Goal: Task Accomplishment & Management: Manage account settings

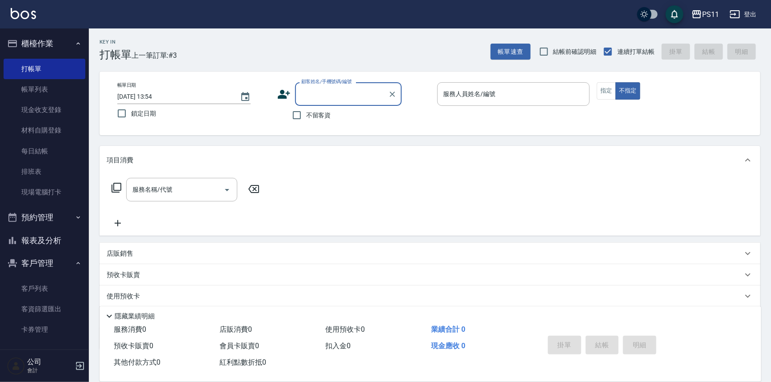
click at [32, 287] on link "客戶列表" at bounding box center [45, 288] width 82 height 20
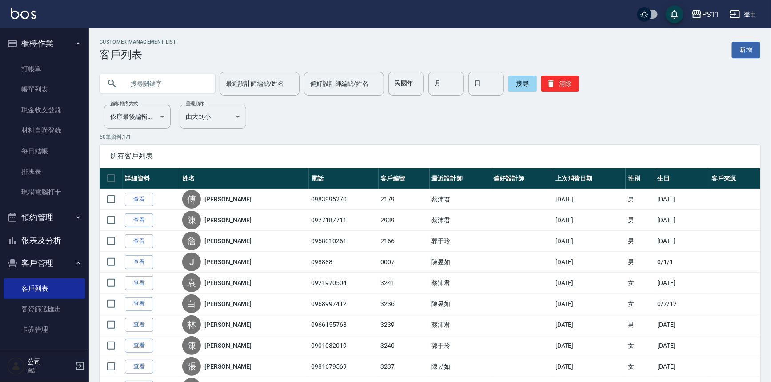
drag, startPoint x: 165, startPoint y: 88, endPoint x: 213, endPoint y: 80, distance: 48.2
click at [173, 87] on input "text" at bounding box center [166, 84] width 84 height 24
type input "蘇"
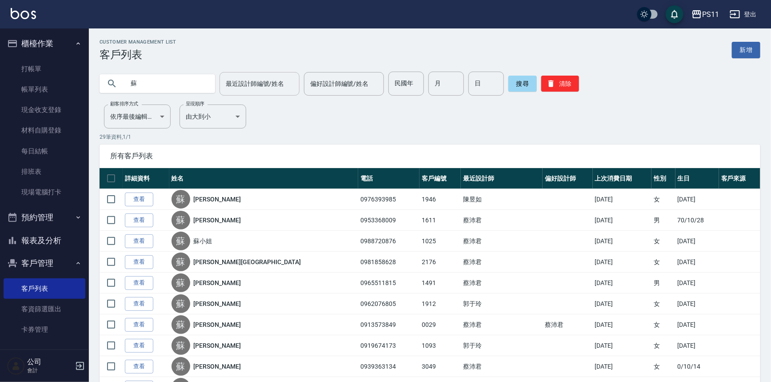
drag, startPoint x: 259, startPoint y: 82, endPoint x: 269, endPoint y: 92, distance: 14.1
click at [260, 82] on input "最近設計師編號/姓名" at bounding box center [260, 84] width 72 height 16
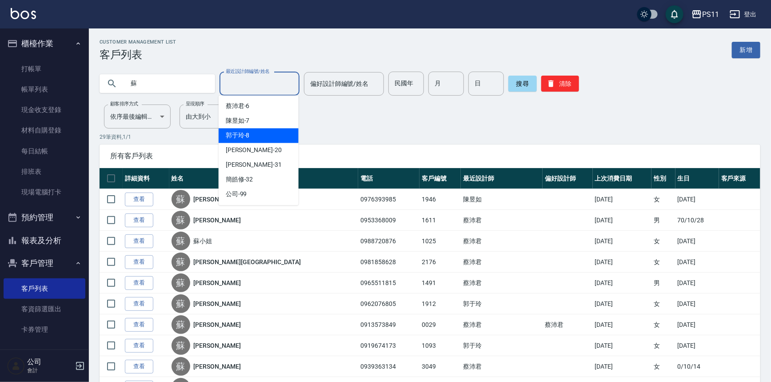
click at [279, 135] on div "[PERSON_NAME]-8" at bounding box center [259, 135] width 80 height 15
type input "[PERSON_NAME]-8"
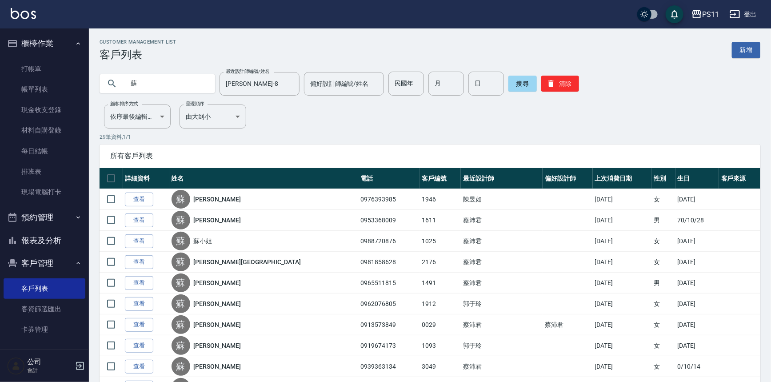
click at [351, 133] on p "29 筆資料, 1 / 1" at bounding box center [430, 137] width 661 height 8
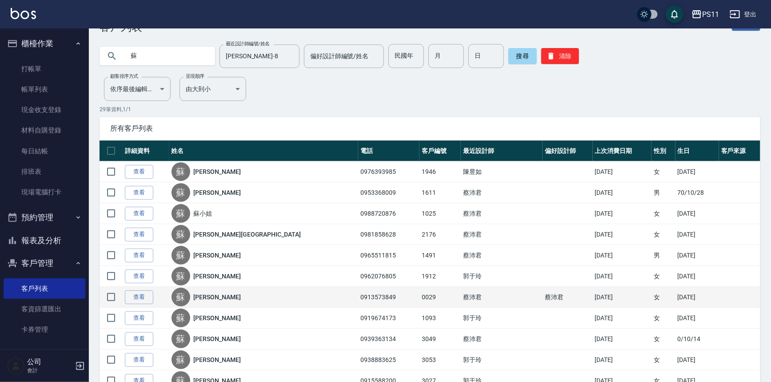
scroll to position [40, 0]
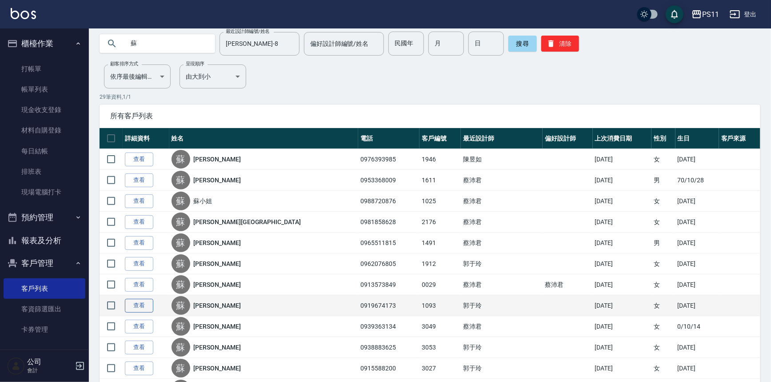
click at [149, 306] on link "查看" at bounding box center [139, 306] width 28 height 14
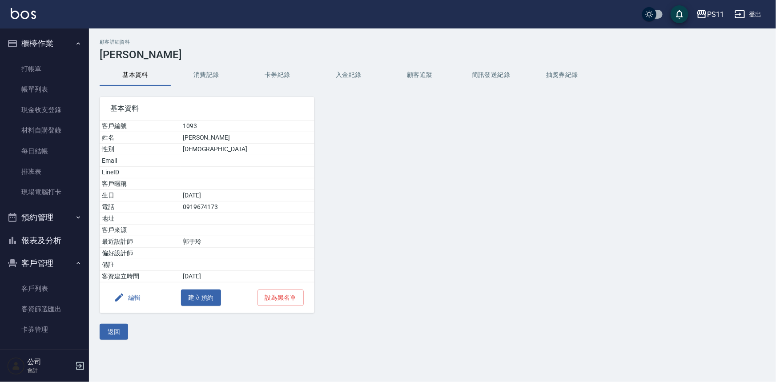
click at [211, 71] on button "消費記錄" at bounding box center [206, 74] width 71 height 21
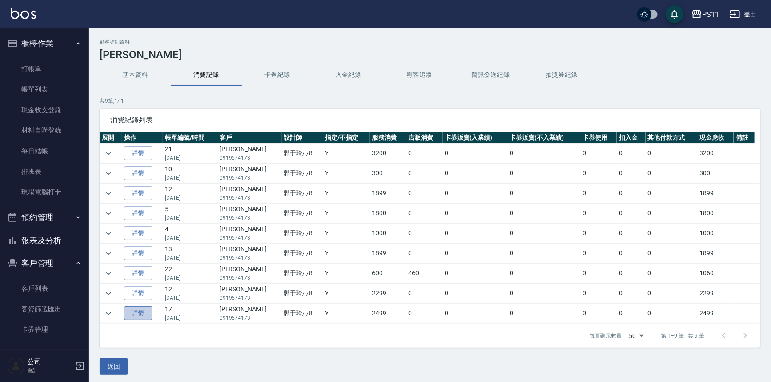
click at [146, 309] on link "詳情" at bounding box center [138, 313] width 28 height 14
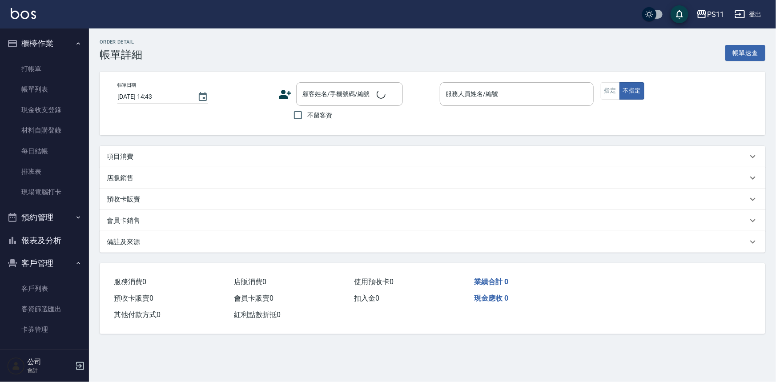
type input "[DATE] 19:21"
type input "[PERSON_NAME]-8"
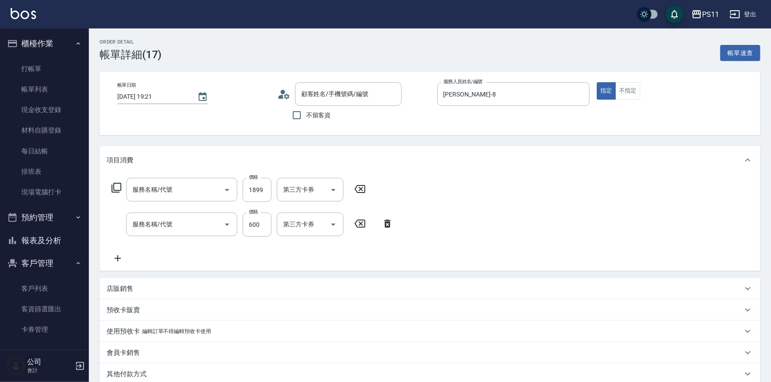
type input "[PERSON_NAME]/0919674173/1093"
type input "1999以下燙髮(31999)"
type input "水光針護髮(5799)"
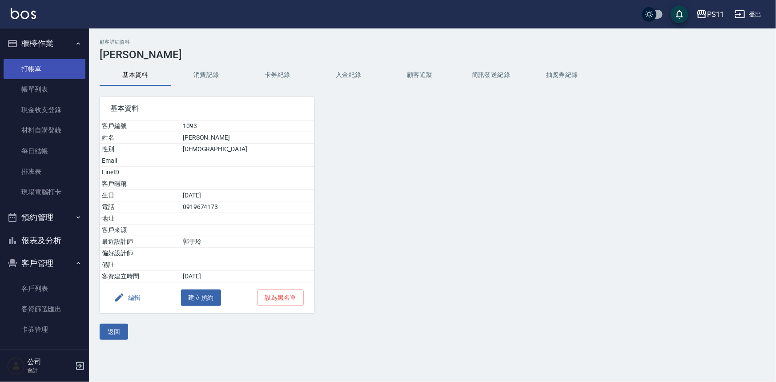
click at [19, 68] on link "打帳單" at bounding box center [45, 69] width 82 height 20
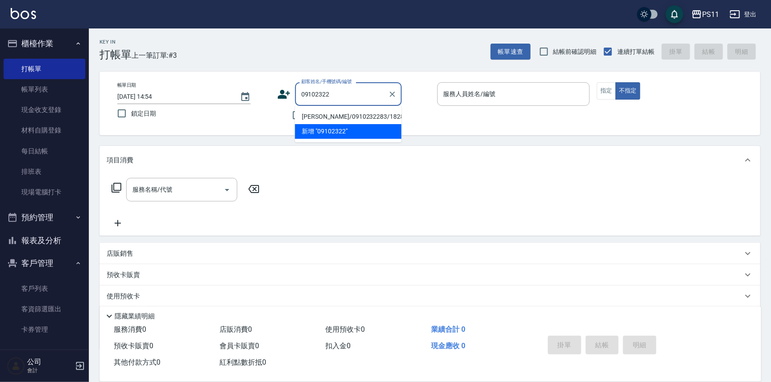
click at [378, 118] on li "[PERSON_NAME]/0910232283/1828" at bounding box center [348, 116] width 107 height 15
type input "[PERSON_NAME]/0910232283/1828"
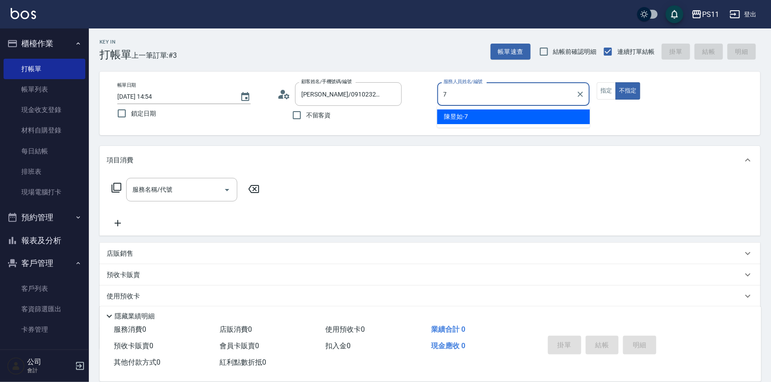
type input "7"
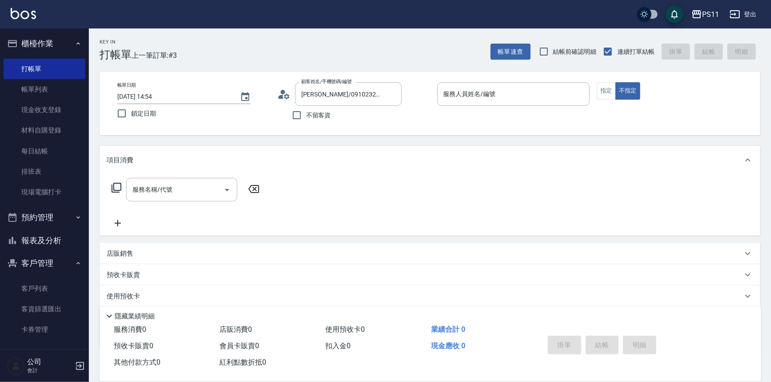
drag, startPoint x: 404, startPoint y: 118, endPoint x: 421, endPoint y: 200, distance: 84.1
click at [406, 222] on div "服務名稱/代號 服務名稱/代號" at bounding box center [430, 204] width 661 height 61
click at [514, 98] on div "服務人員姓名/編號" at bounding box center [513, 94] width 153 height 24
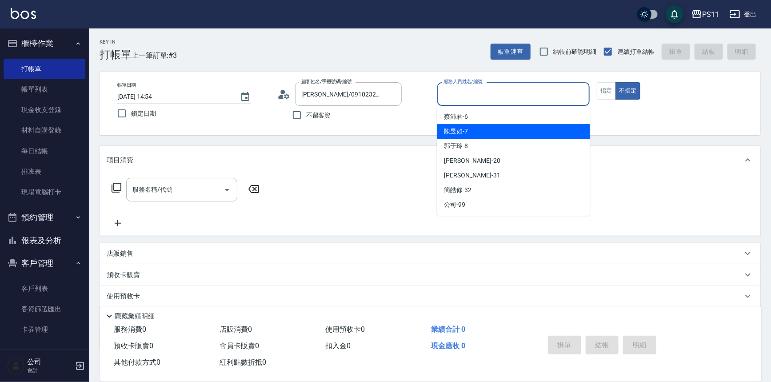
click at [499, 124] on div "[PERSON_NAME]-7" at bounding box center [513, 131] width 153 height 15
type input "[PERSON_NAME]7"
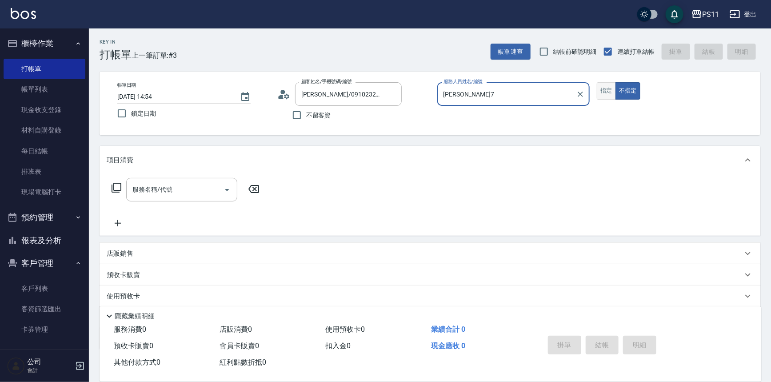
click at [610, 88] on button "指定" at bounding box center [606, 90] width 19 height 17
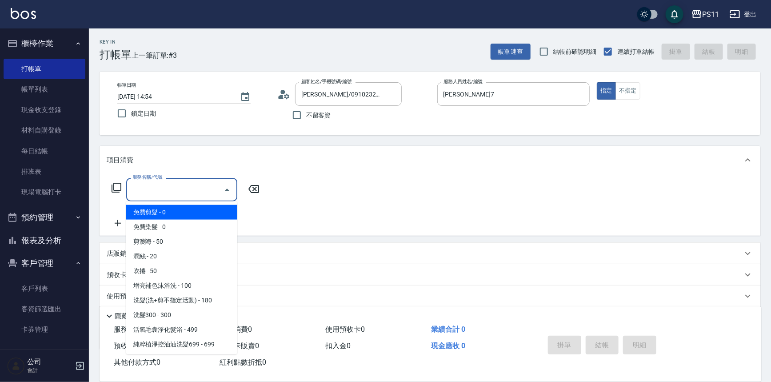
click at [195, 192] on input "服務名稱/代號" at bounding box center [175, 190] width 90 height 16
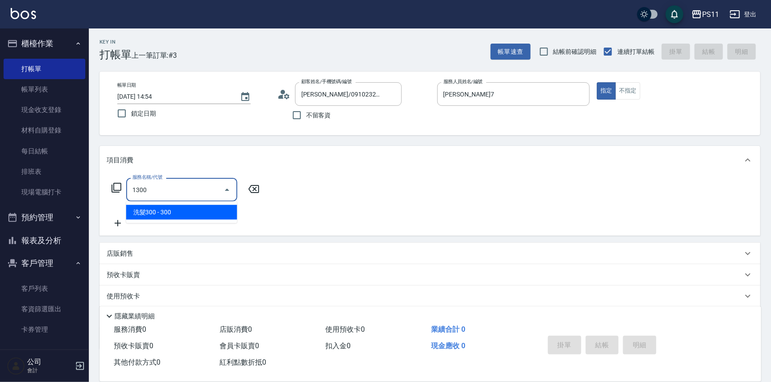
type input "洗髮300(1300)"
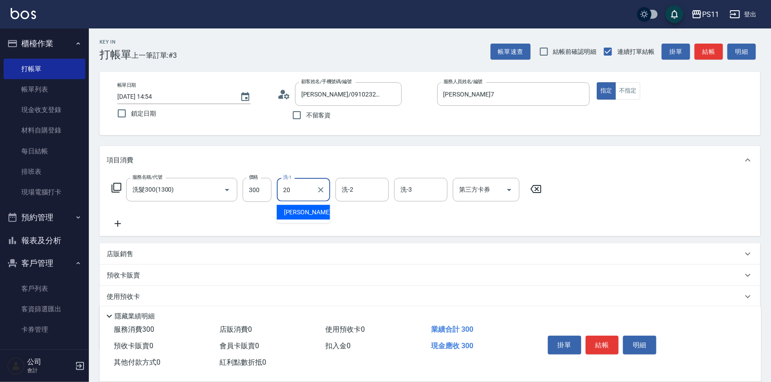
type input "[PERSON_NAME]-20"
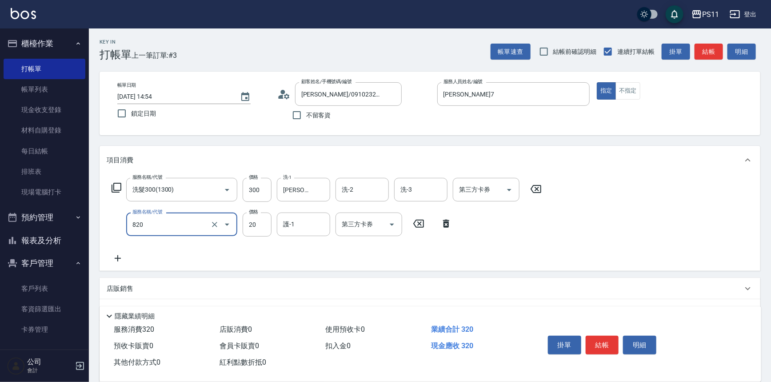
type input "潤絲(820)"
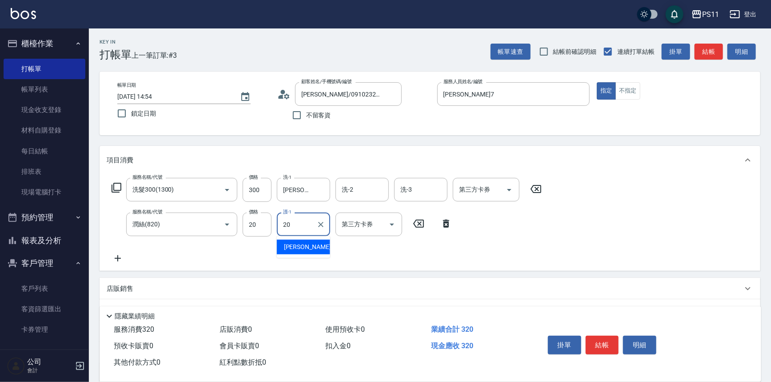
type input "[PERSON_NAME]-20"
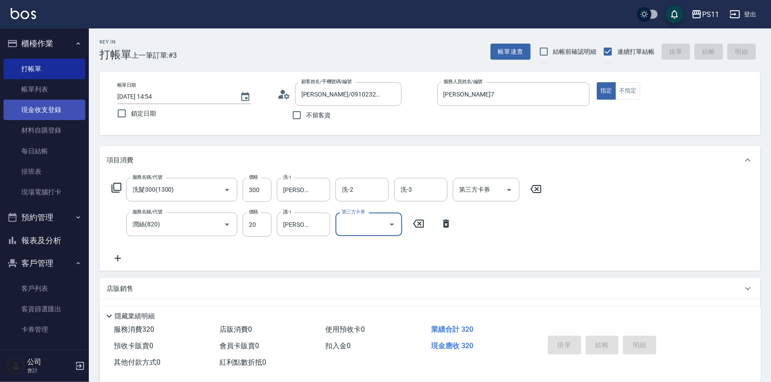
type input "[DATE] 14:55"
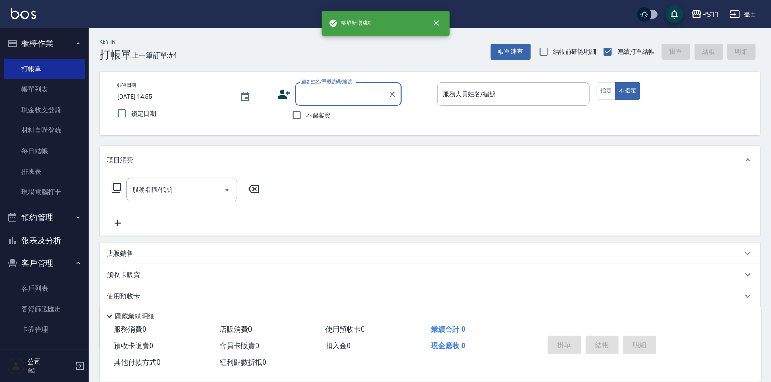
click at [66, 241] on button "報表及分析" at bounding box center [45, 240] width 82 height 23
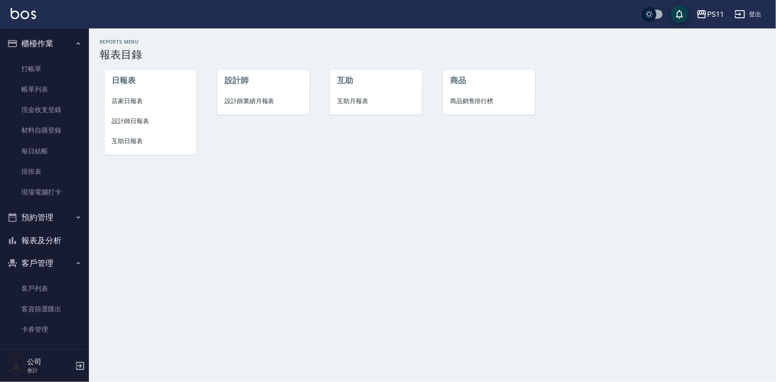
click at [122, 116] on li "設計師日報表" at bounding box center [150, 121] width 92 height 20
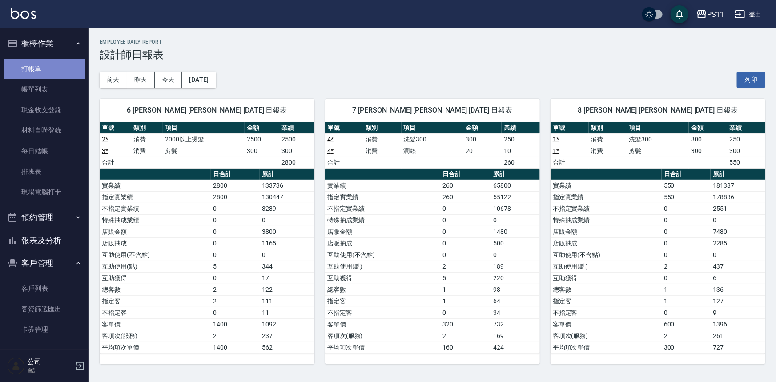
click at [53, 76] on link "打帳單" at bounding box center [45, 69] width 82 height 20
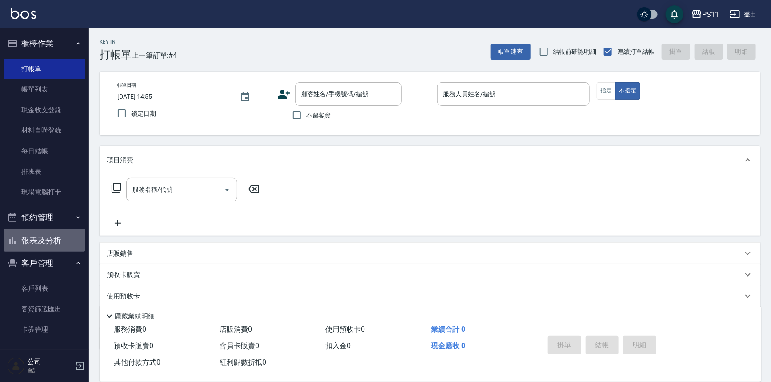
click at [48, 236] on button "報表及分析" at bounding box center [45, 240] width 82 height 23
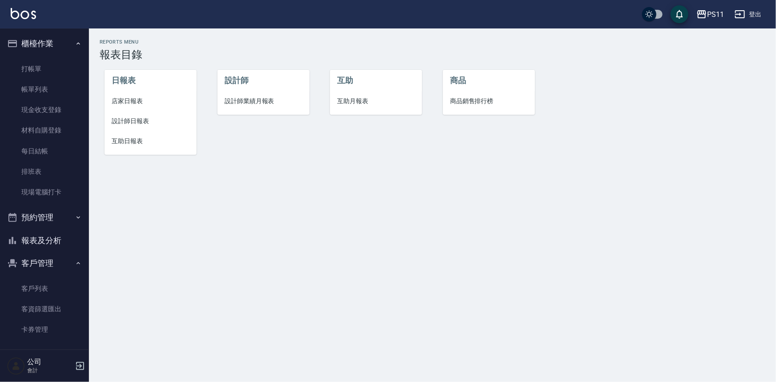
click at [141, 143] on span "互助日報表" at bounding box center [151, 140] width 78 height 9
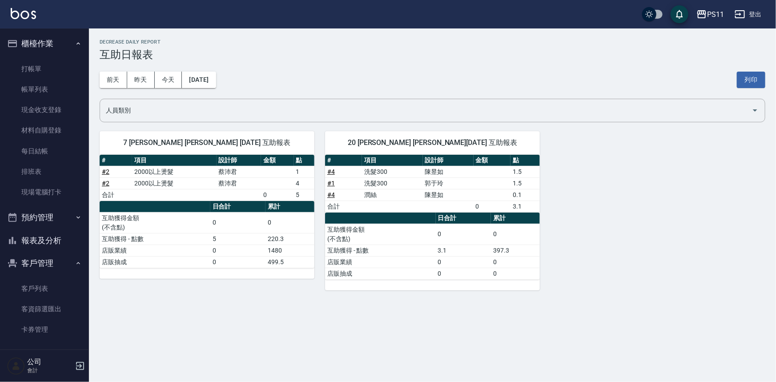
click at [214, 89] on div "[DATE] [DATE] [DATE] [DATE] 列印" at bounding box center [432, 80] width 665 height 38
click at [216, 80] on button "[DATE]" at bounding box center [199, 80] width 34 height 16
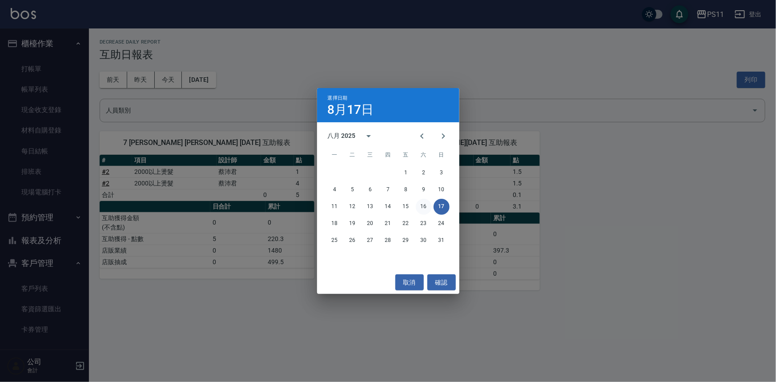
click at [429, 208] on button "16" at bounding box center [424, 207] width 16 height 16
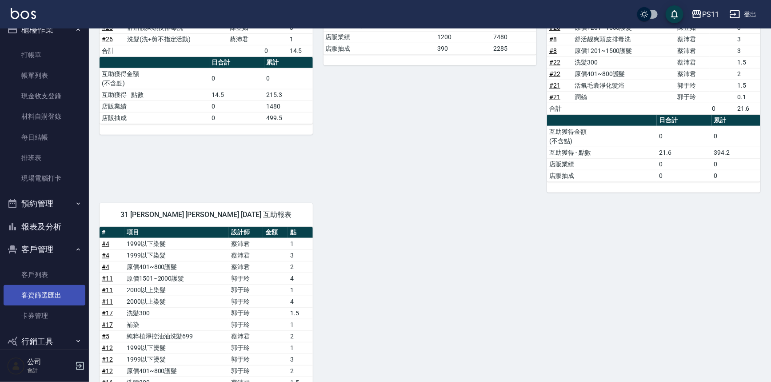
scroll to position [27, 0]
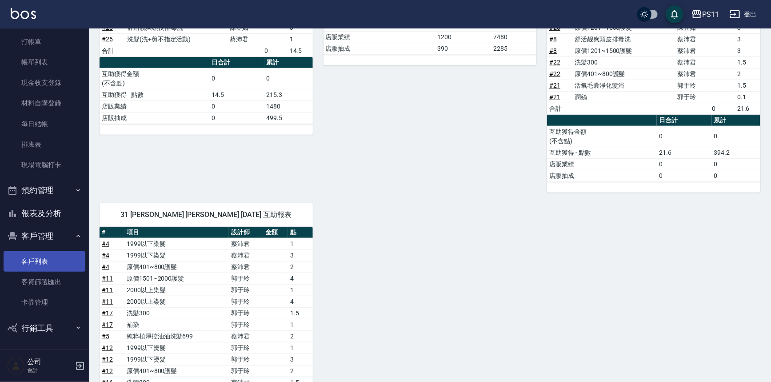
click at [66, 254] on link "客戶列表" at bounding box center [45, 261] width 82 height 20
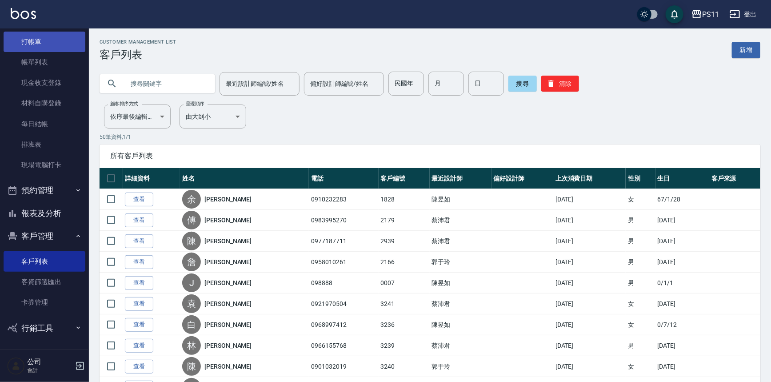
click at [35, 40] on link "打帳單" at bounding box center [45, 42] width 82 height 20
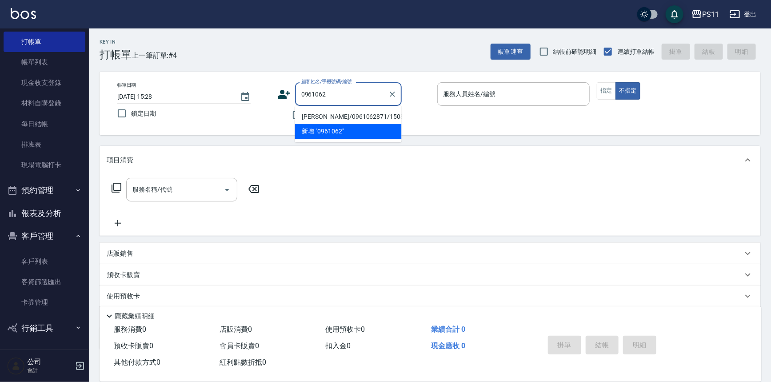
click at [380, 116] on li "[PERSON_NAME]/0961062871/1508" at bounding box center [348, 116] width 107 height 15
type input "[PERSON_NAME]/0961062871/1508"
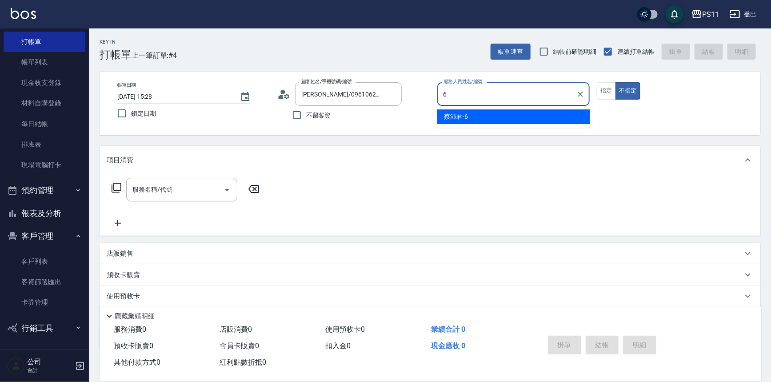
type input "[PERSON_NAME]6"
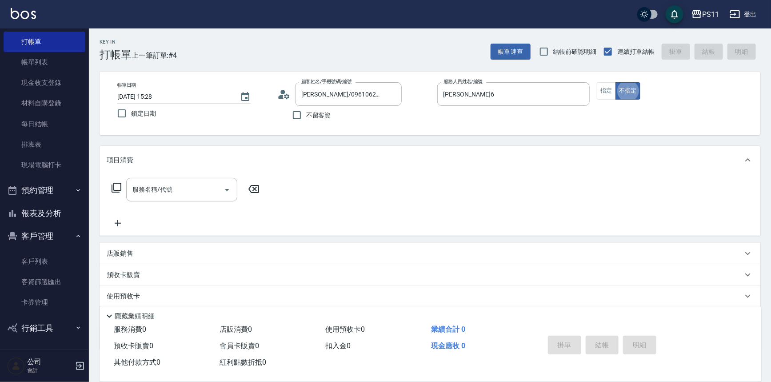
type button "false"
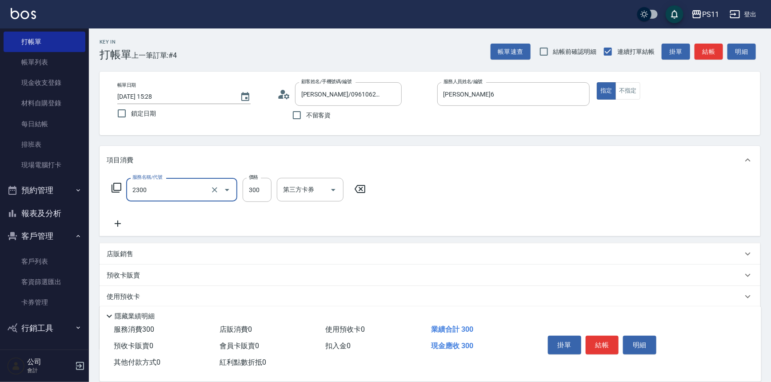
type input "剪髮(2300)"
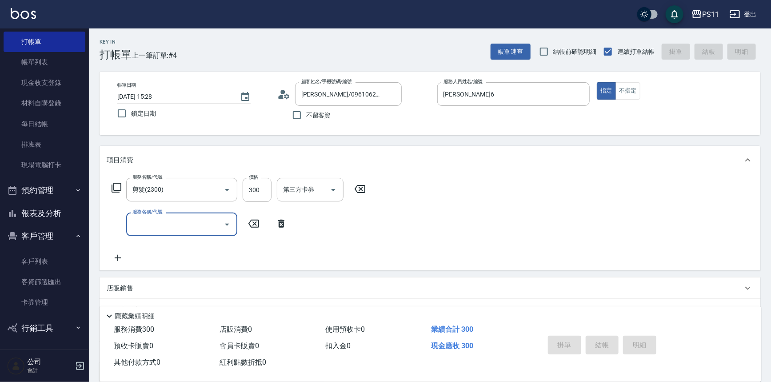
type input "[DATE] 15:29"
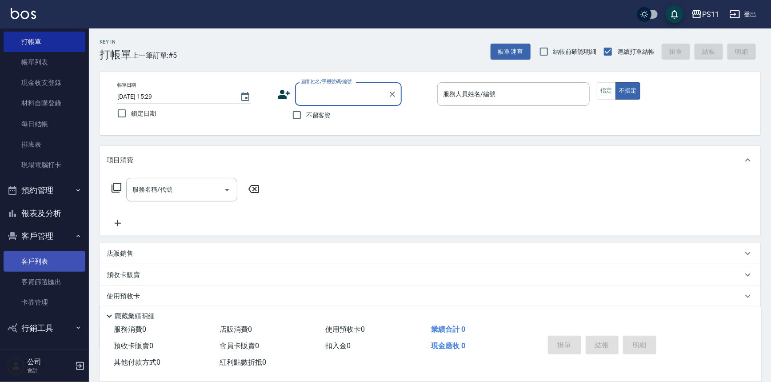
click at [57, 262] on link "客戶列表" at bounding box center [45, 261] width 82 height 20
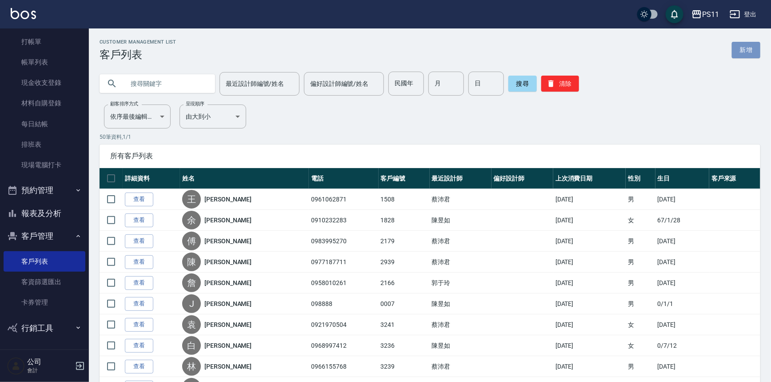
click at [747, 48] on link "新增" at bounding box center [746, 50] width 28 height 16
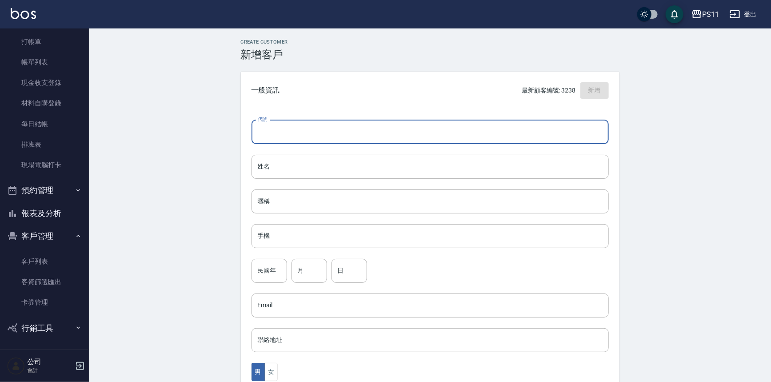
click at [279, 138] on input "代號" at bounding box center [430, 132] width 357 height 24
type input "3244"
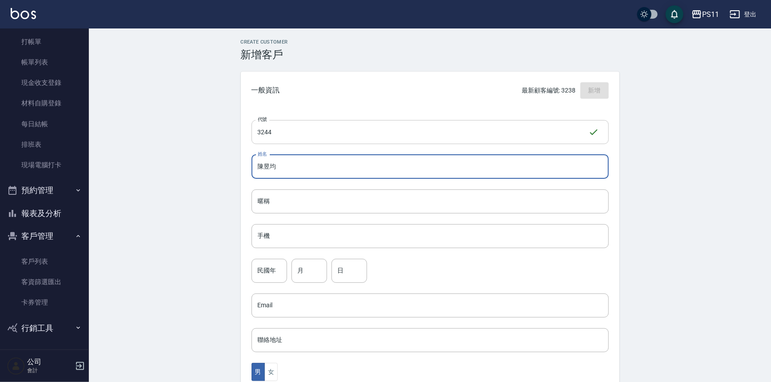
type input "陳昱均"
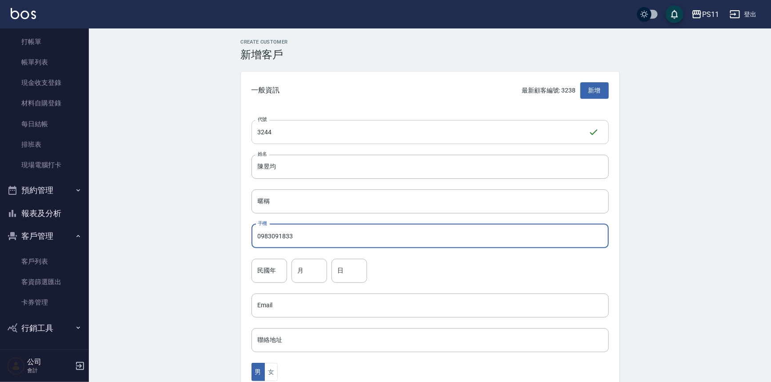
type input "0983091833"
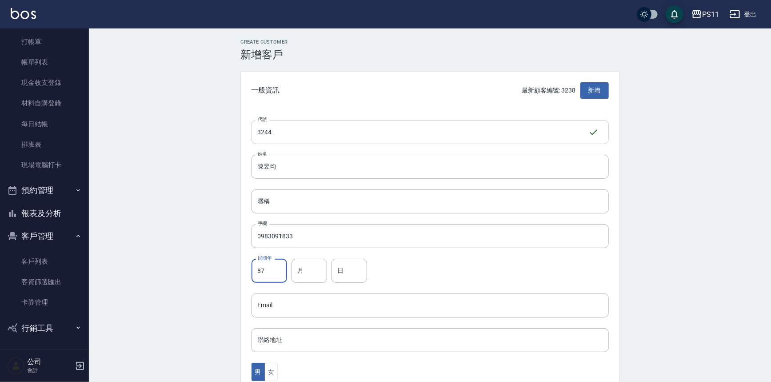
type input "87"
type input "7"
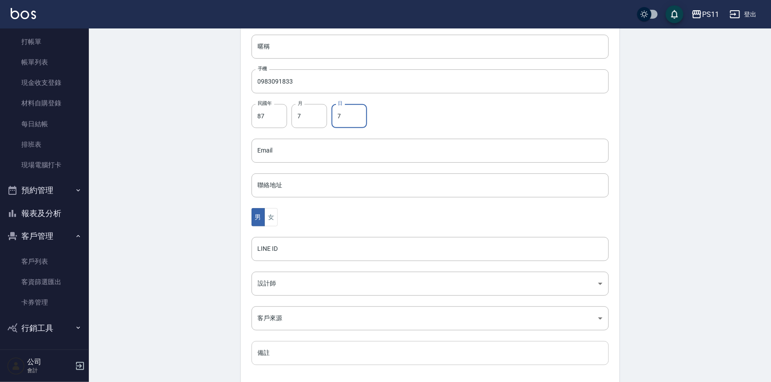
scroll to position [161, 0]
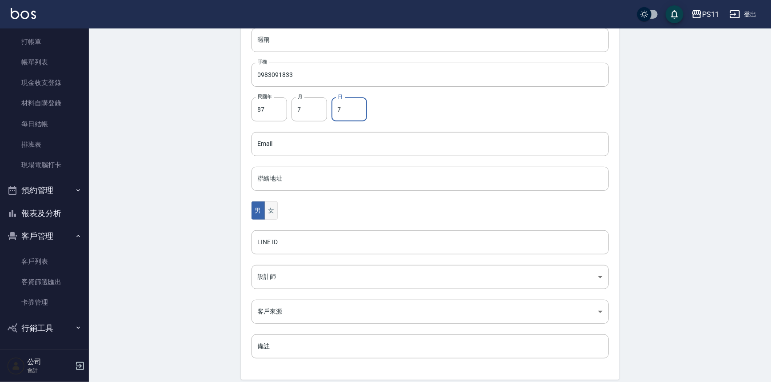
click at [267, 215] on button "女" at bounding box center [270, 210] width 13 height 18
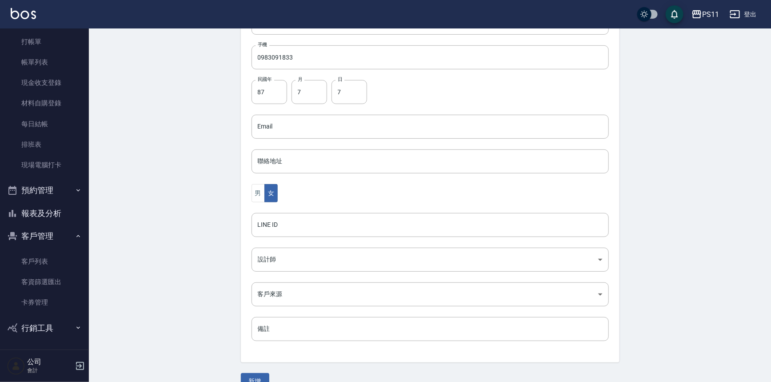
scroll to position [196, 0]
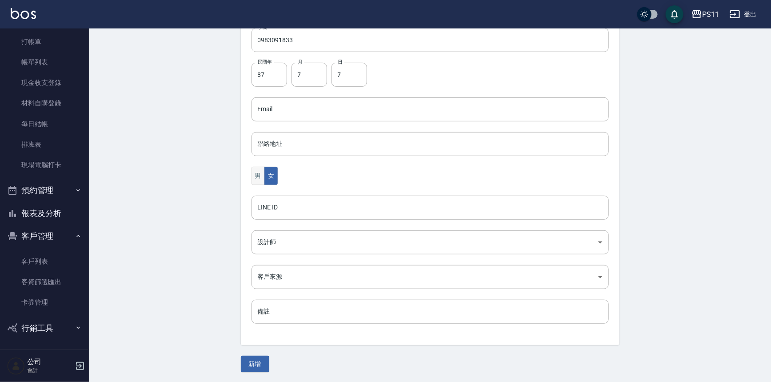
click at [254, 173] on button "男" at bounding box center [258, 176] width 13 height 18
click at [261, 359] on button "新增" at bounding box center [255, 364] width 28 height 16
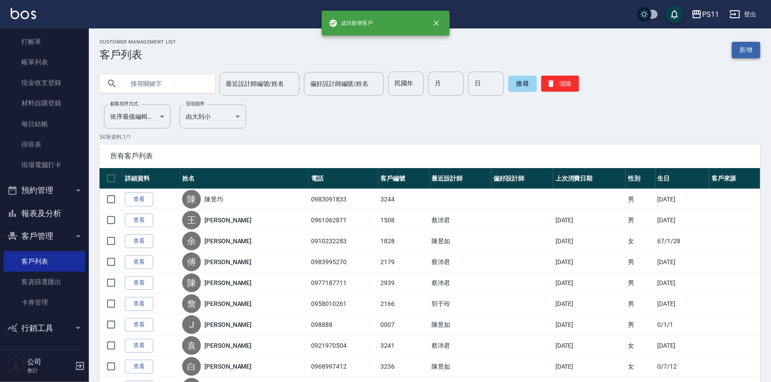
click at [752, 50] on link "新增" at bounding box center [746, 50] width 28 height 16
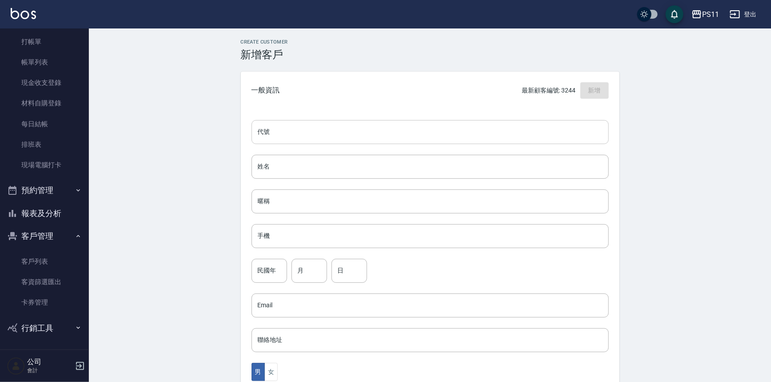
click at [435, 128] on input "代號" at bounding box center [430, 132] width 357 height 24
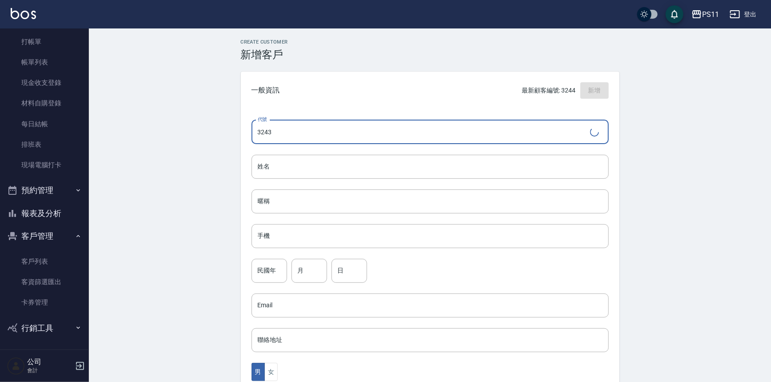
type input "3243"
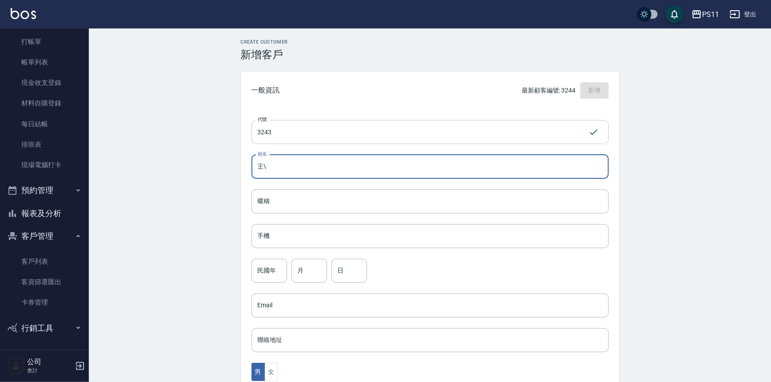
type input "王"
type input "[PERSON_NAME]"
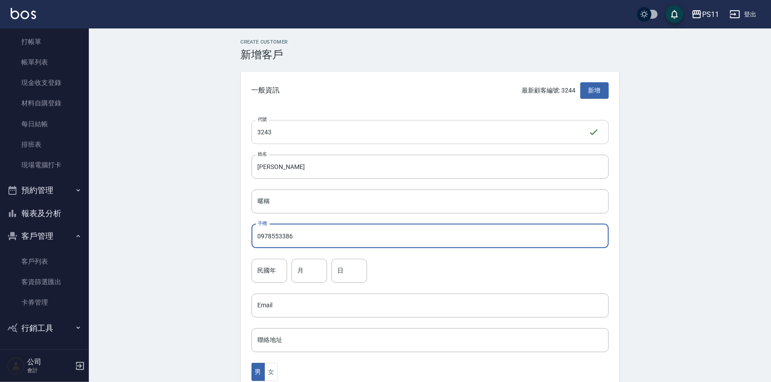
type input "0978553386"
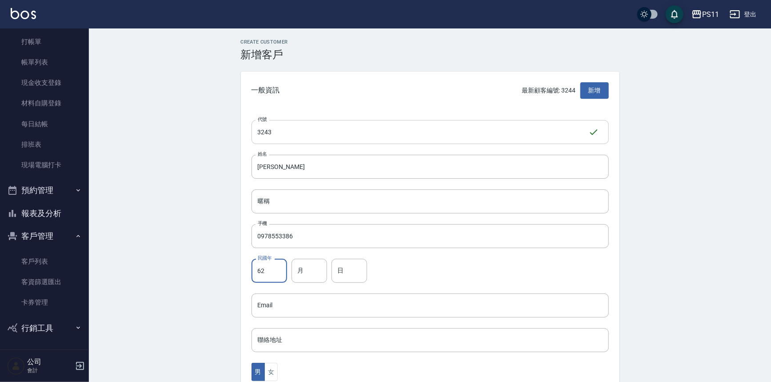
type input "62"
type input "4"
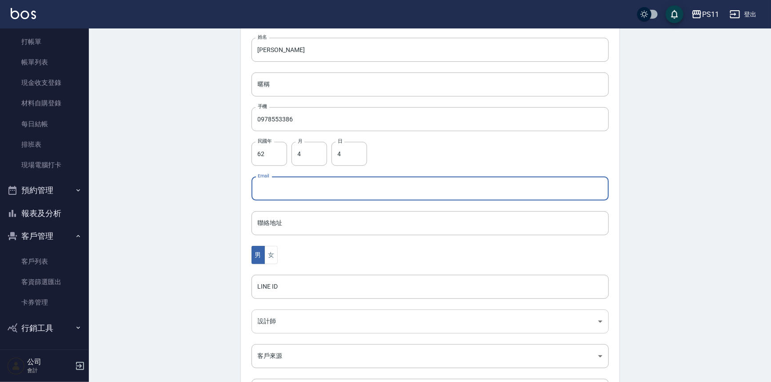
scroll to position [121, 0]
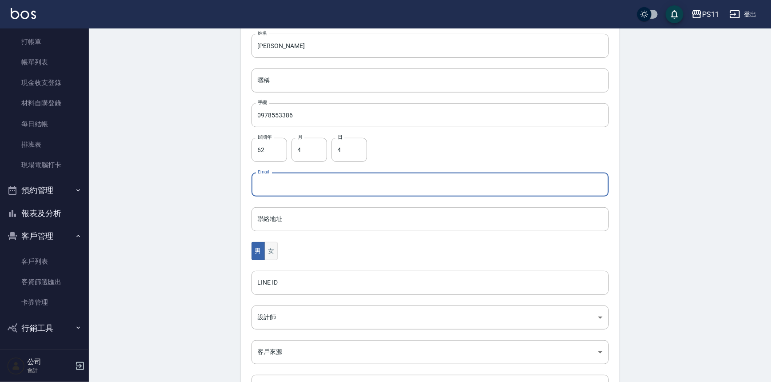
click at [272, 242] on div "代號 3243 ​ 代號 姓名 [PERSON_NAME] 姓名 暱稱 暱稱 手機 0978553386 手機 民國年 62 民國年 月 4 月 日 4 日 …" at bounding box center [430, 204] width 379 height 432
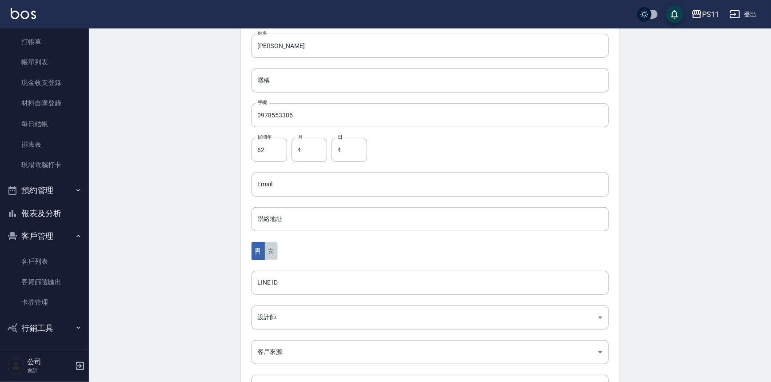
drag, startPoint x: 272, startPoint y: 244, endPoint x: 304, endPoint y: 250, distance: 32.0
click at [272, 244] on button "女" at bounding box center [270, 251] width 13 height 18
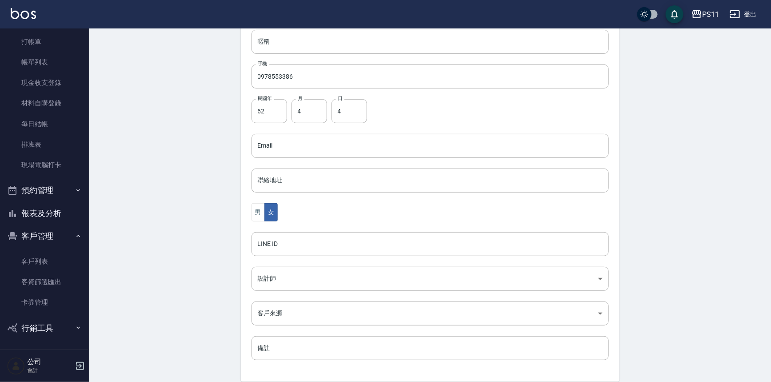
scroll to position [196, 0]
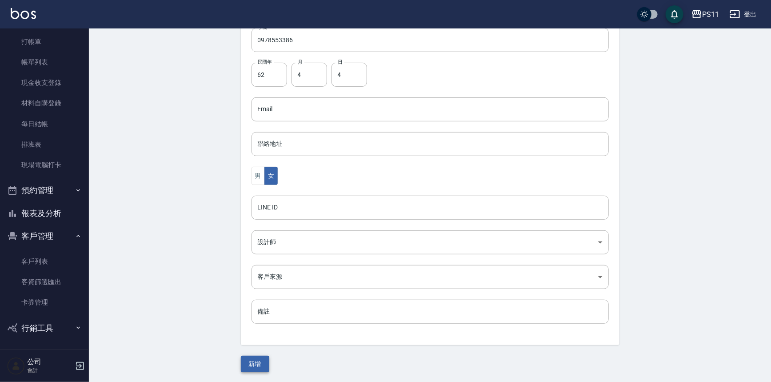
click at [258, 360] on button "新增" at bounding box center [255, 364] width 28 height 16
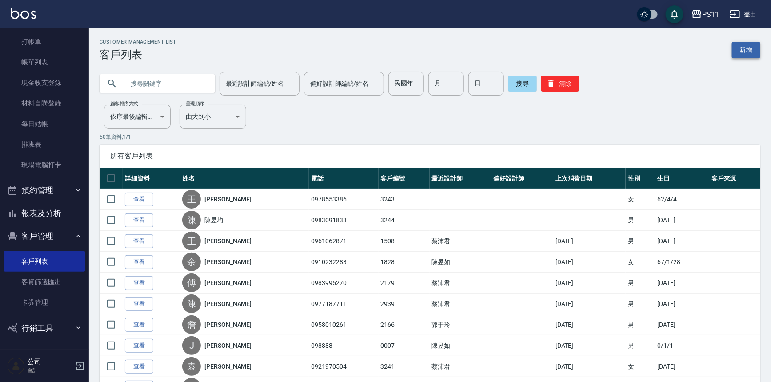
click at [738, 49] on link "新增" at bounding box center [746, 50] width 28 height 16
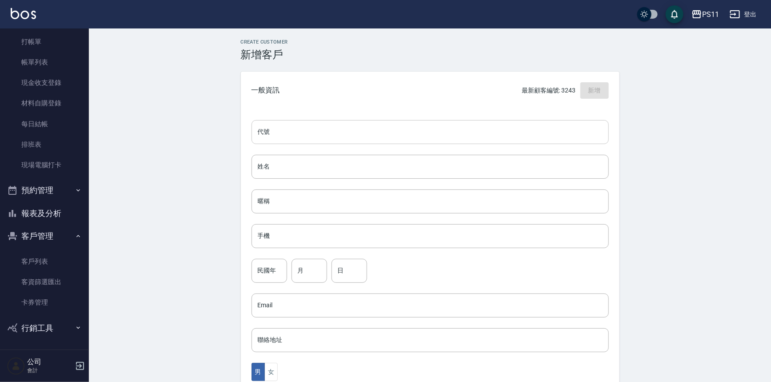
click at [343, 136] on input "代號" at bounding box center [430, 132] width 357 height 24
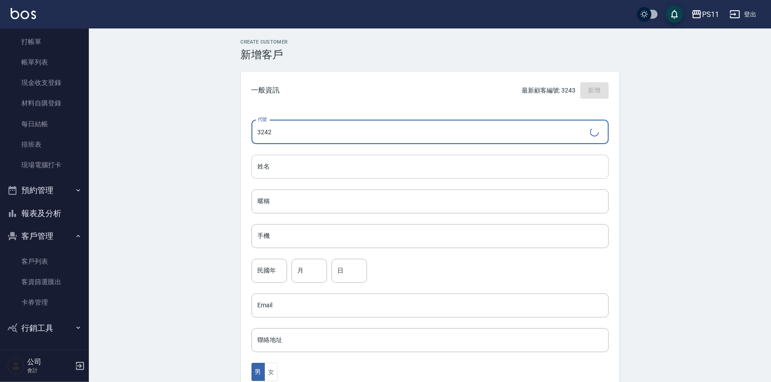
type input "3242"
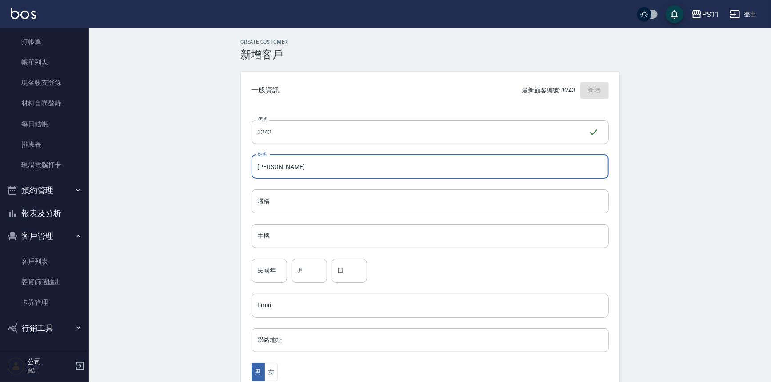
type input "[PERSON_NAME]"
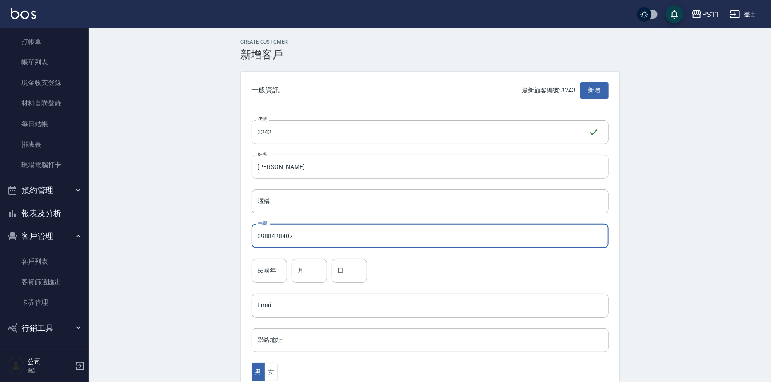
type input "0988428407"
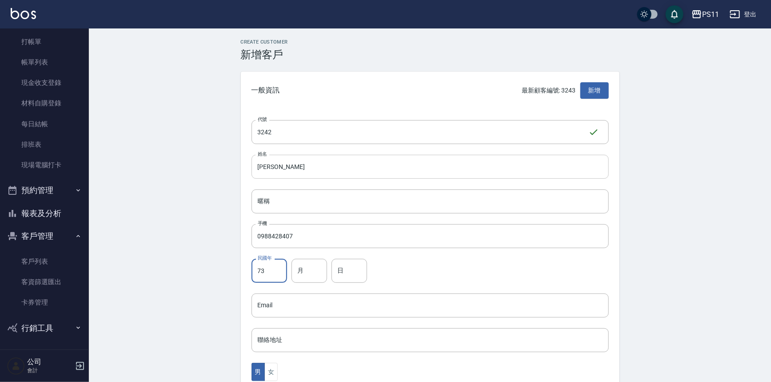
type input "73"
type input "11"
type input "27"
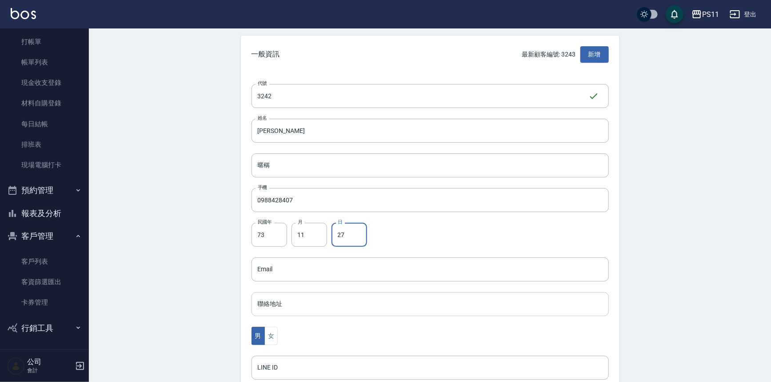
scroll to position [121, 0]
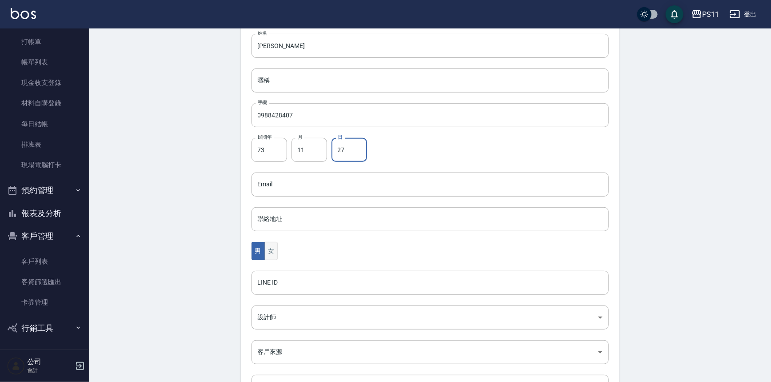
click at [273, 250] on button "女" at bounding box center [270, 251] width 13 height 18
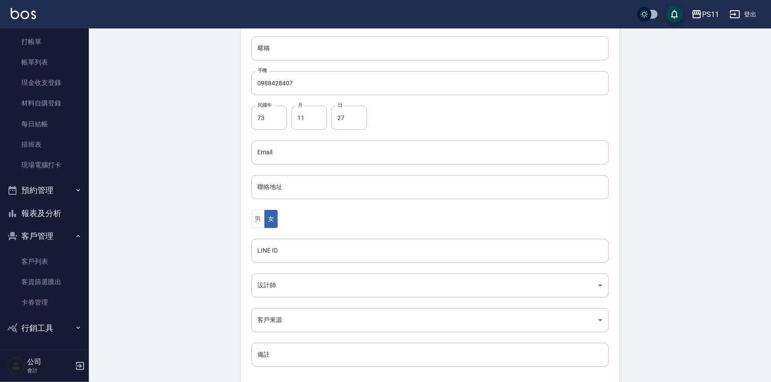
scroll to position [196, 0]
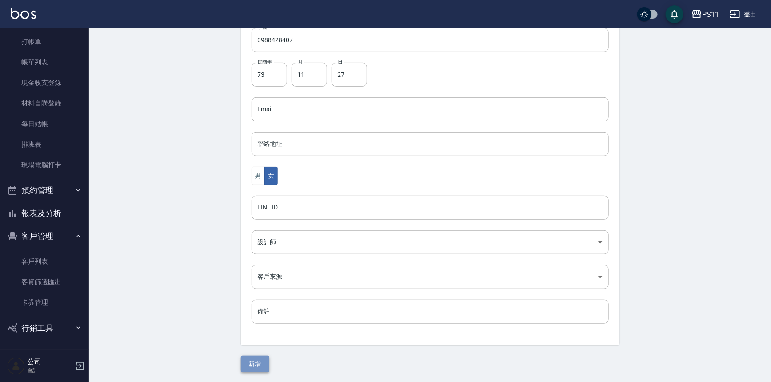
click at [259, 358] on button "新增" at bounding box center [255, 364] width 28 height 16
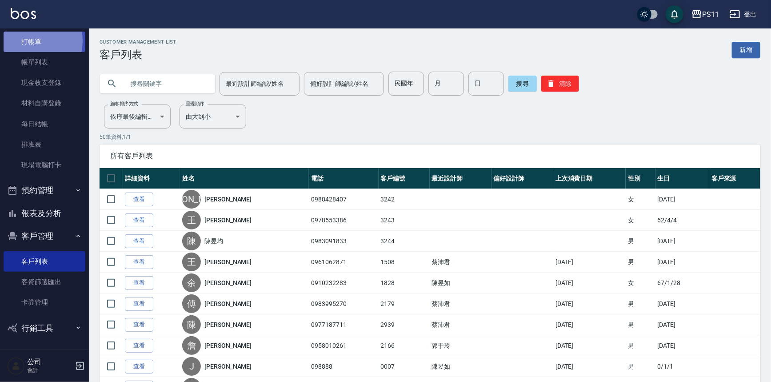
click at [28, 40] on link "打帳單" at bounding box center [45, 42] width 82 height 20
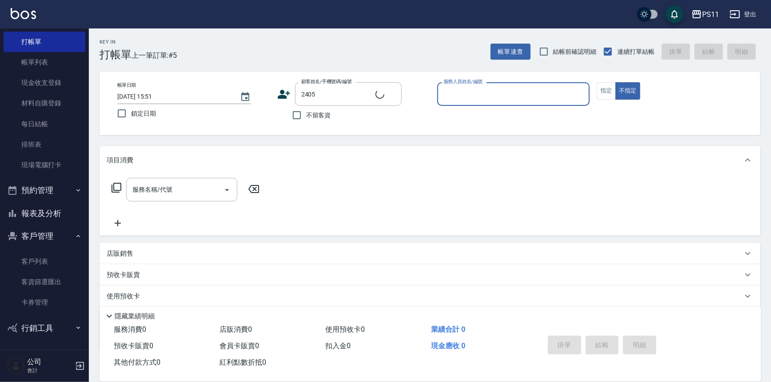
type input "[PERSON_NAME]/0926560838/2405"
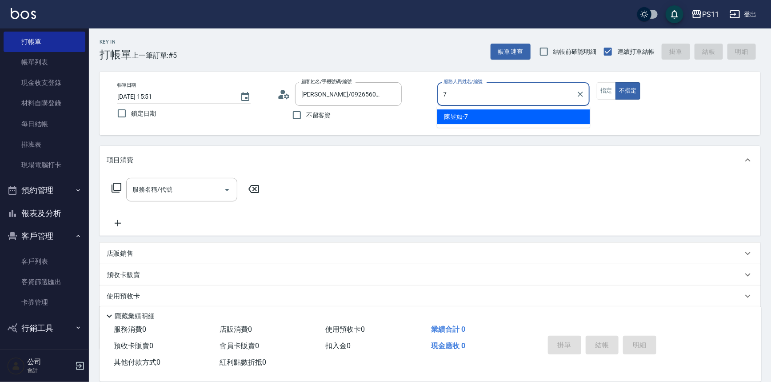
type input "[PERSON_NAME]7"
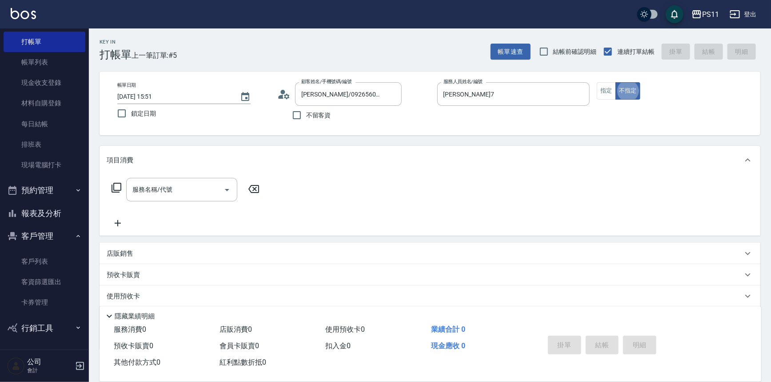
type button "false"
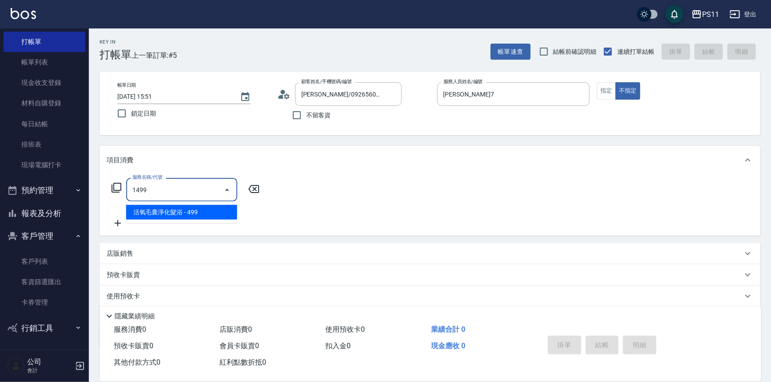
type input "活氧毛囊淨化髮浴(1499)"
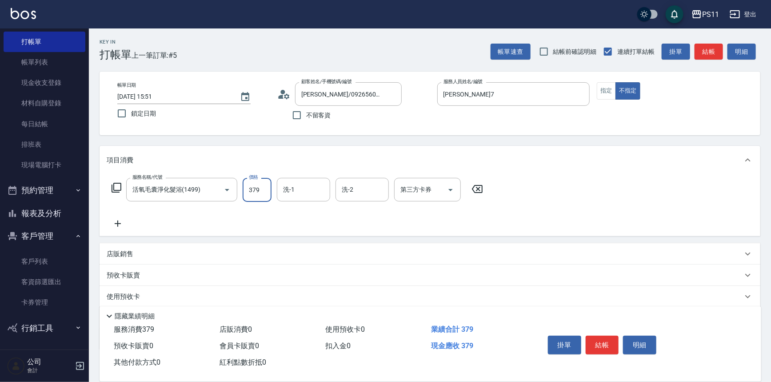
type input "379"
type input "[PERSON_NAME]7"
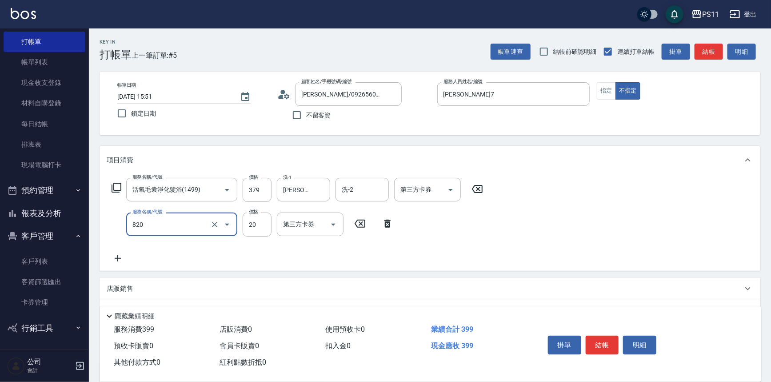
type input "潤絲(820)"
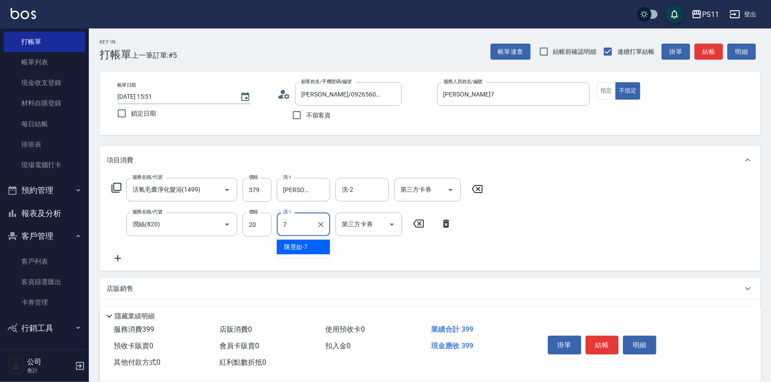
type input "[PERSON_NAME]7"
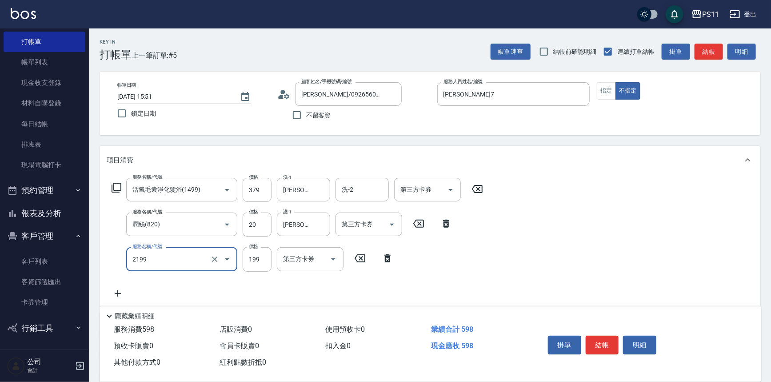
type input "不指定剪髮活動(2199)"
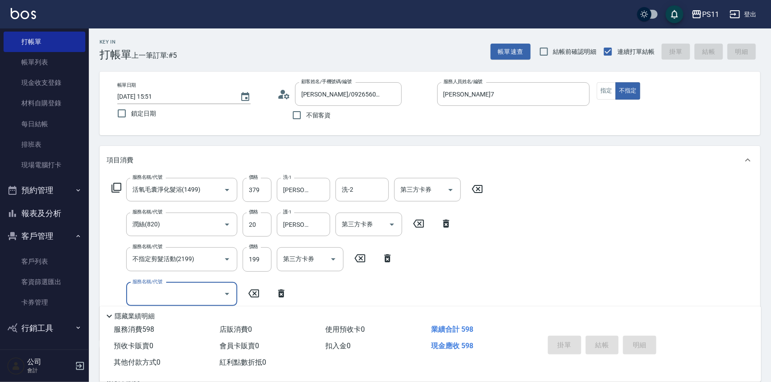
type input "[DATE] 15:52"
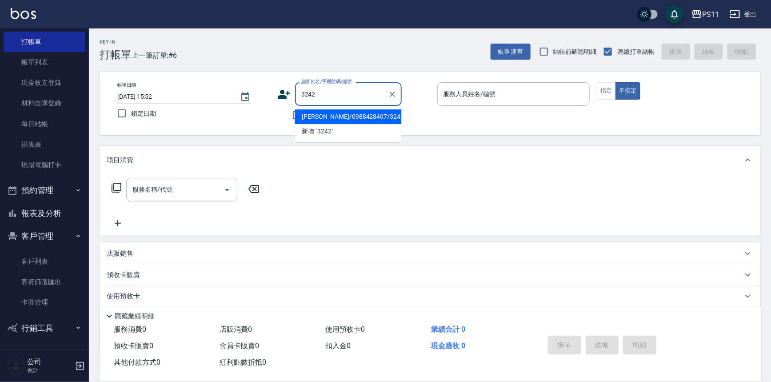
type input "[PERSON_NAME]/0988428407/3242"
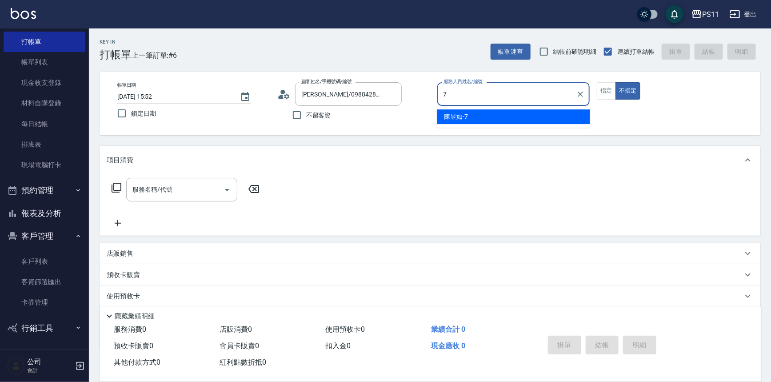
type input "[PERSON_NAME]7"
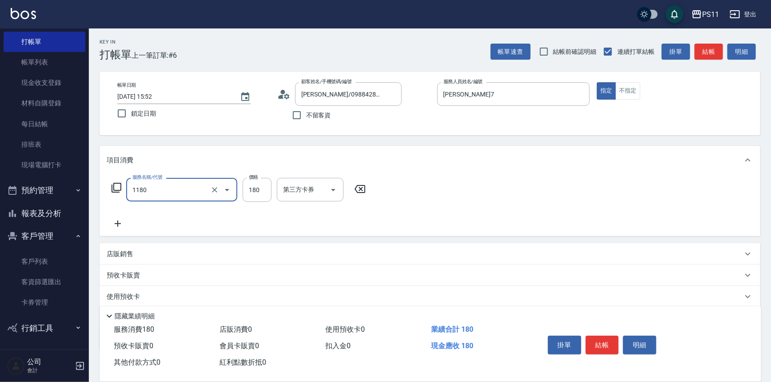
type input "洗髮(洗+剪不指定活動)(1180)"
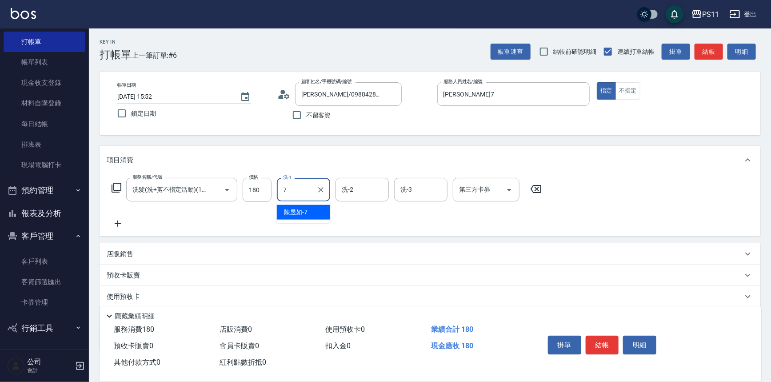
type input "[PERSON_NAME]7"
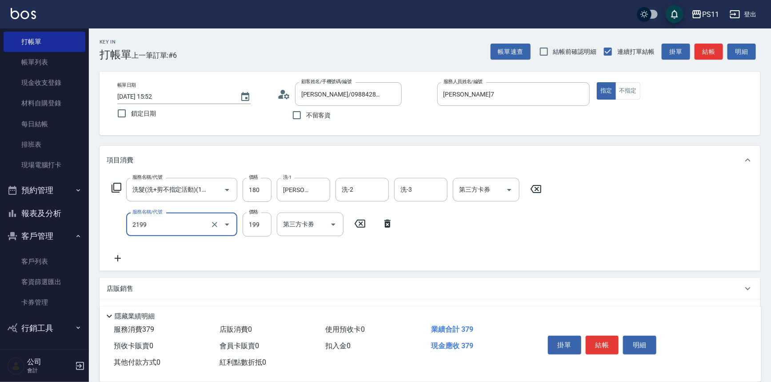
type input "不指定剪髮活動(2199)"
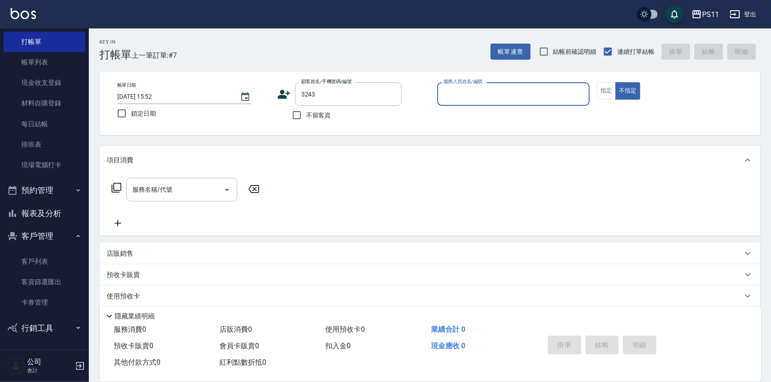
type input "[PERSON_NAME]/0978553386/3243"
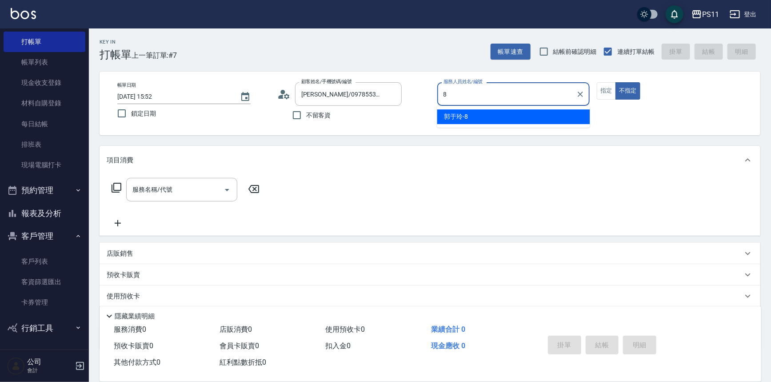
type input "[PERSON_NAME]-8"
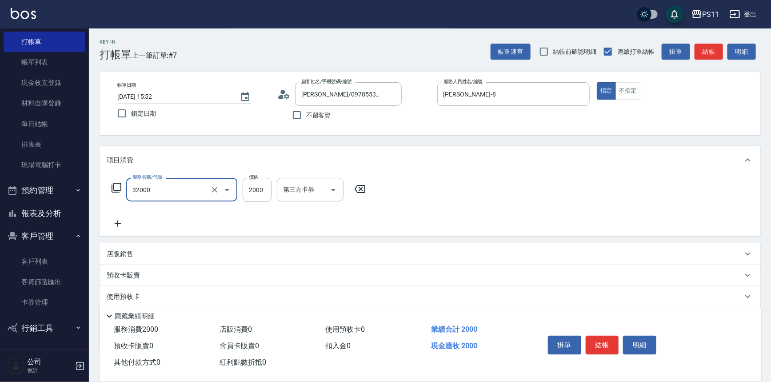
type input "2000以上燙髮(32000)"
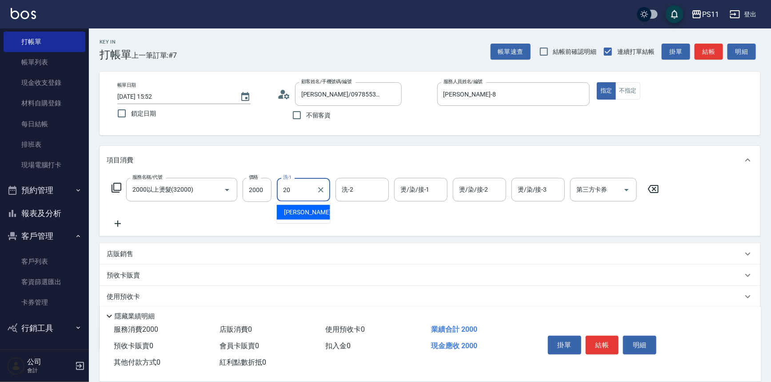
type input "[PERSON_NAME]-20"
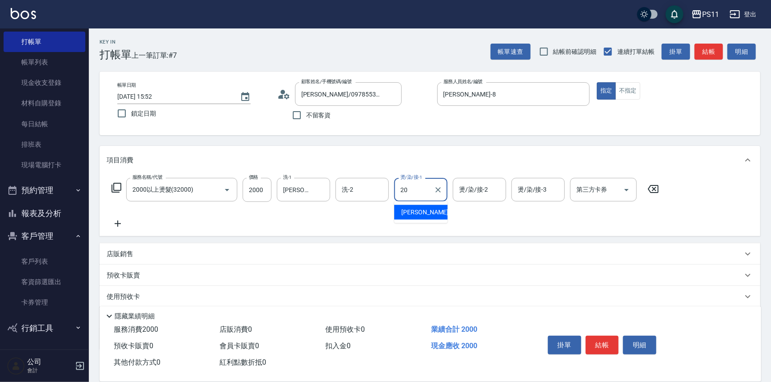
type input "[PERSON_NAME]-20"
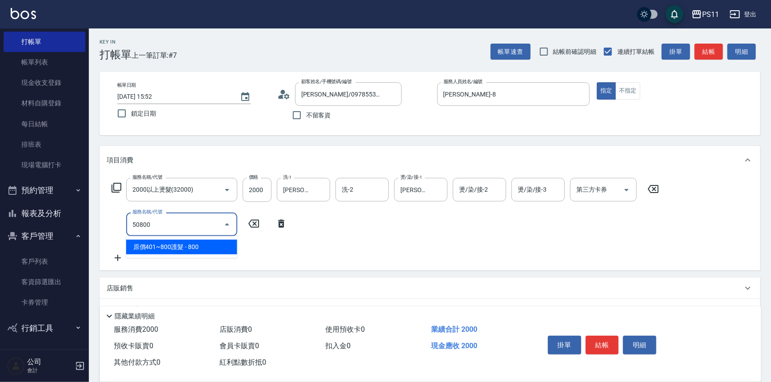
type input "原價401~800護髮(50800)"
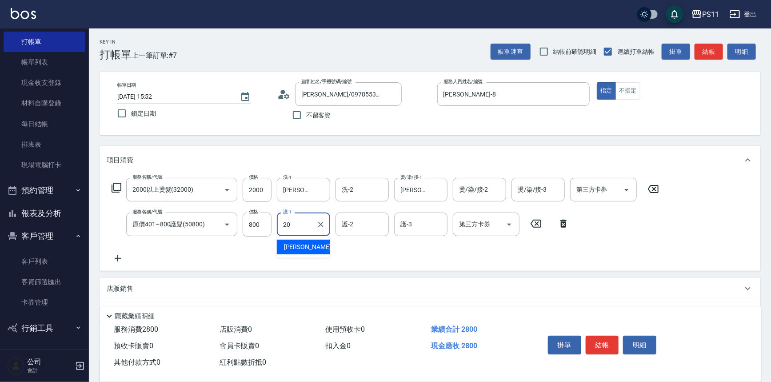
type input "[PERSON_NAME]-20"
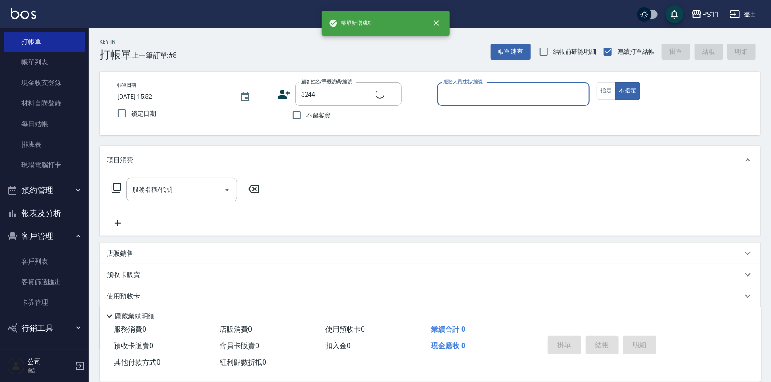
type input "陳昱均/0983091833/3244"
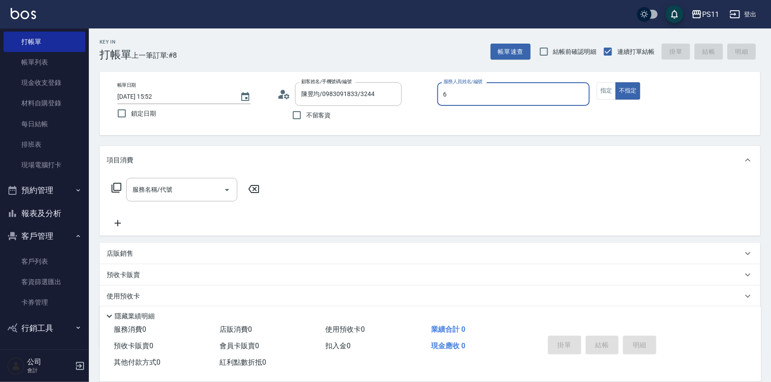
type input "[PERSON_NAME]6"
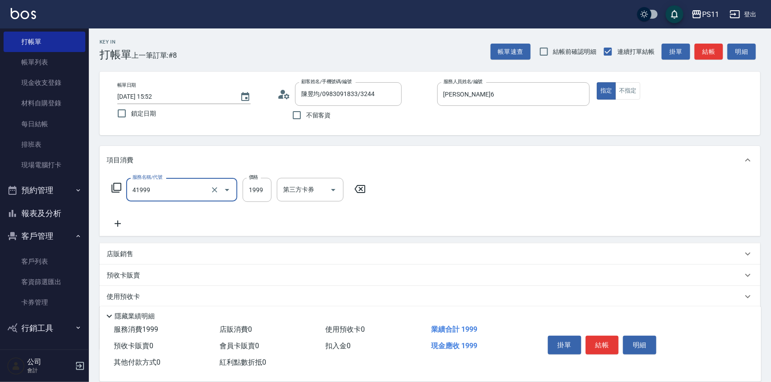
type input "1999以下染髮(41999)"
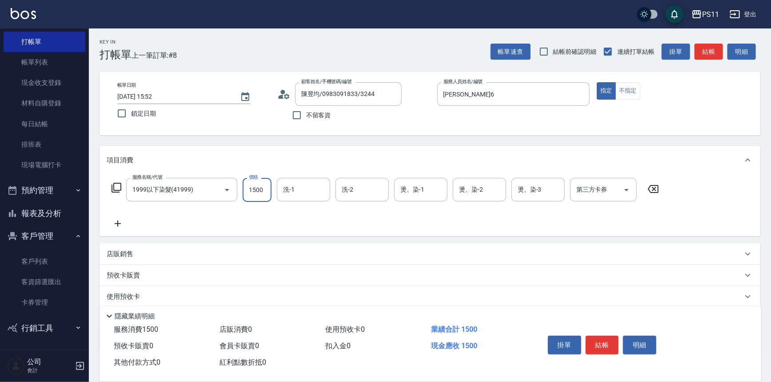
type input "1500"
type input "[PERSON_NAME]7"
type input "[PERSON_NAME]-31"
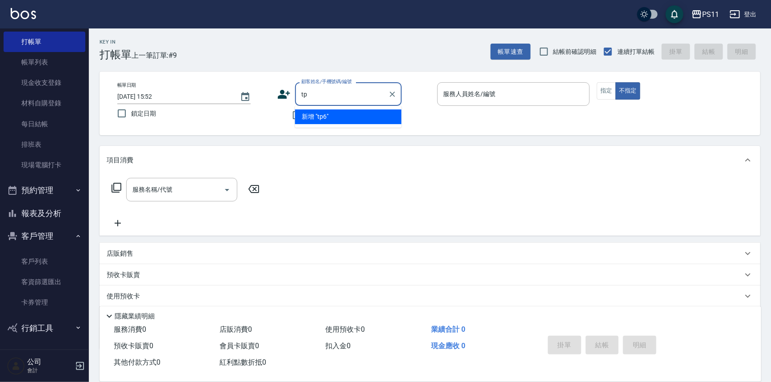
type input "t"
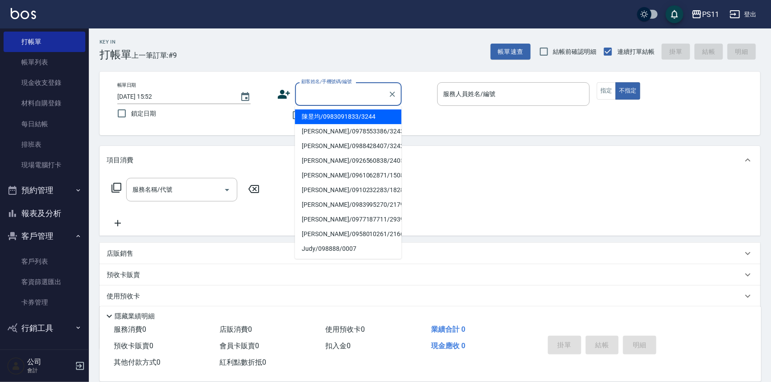
click at [368, 96] on input "顧客姓名/手機號碼/編號" at bounding box center [341, 94] width 85 height 16
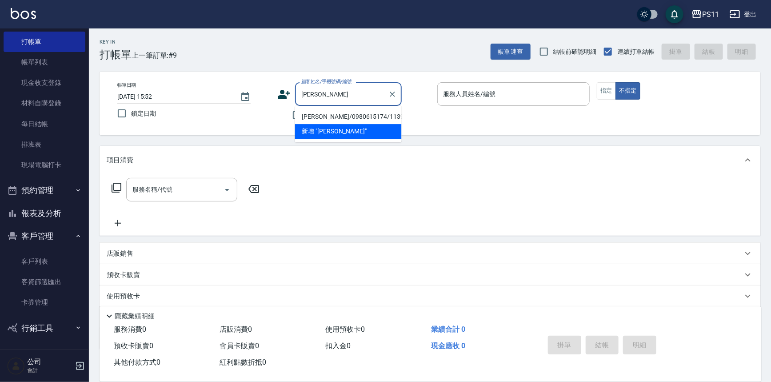
click at [307, 94] on input "[PERSON_NAME]" at bounding box center [341, 94] width 85 height 16
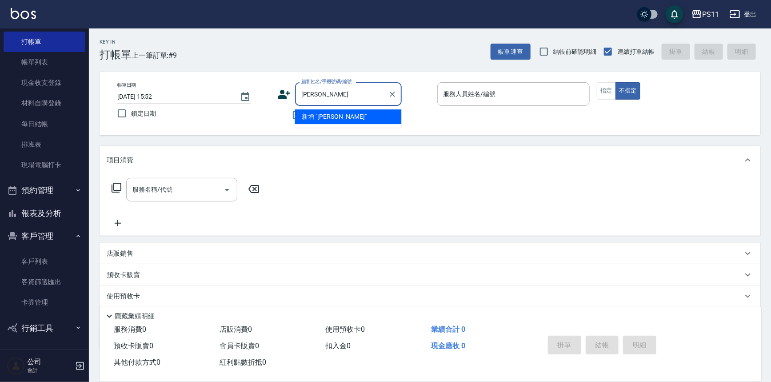
click at [342, 92] on input "[PERSON_NAME]" at bounding box center [341, 94] width 85 height 16
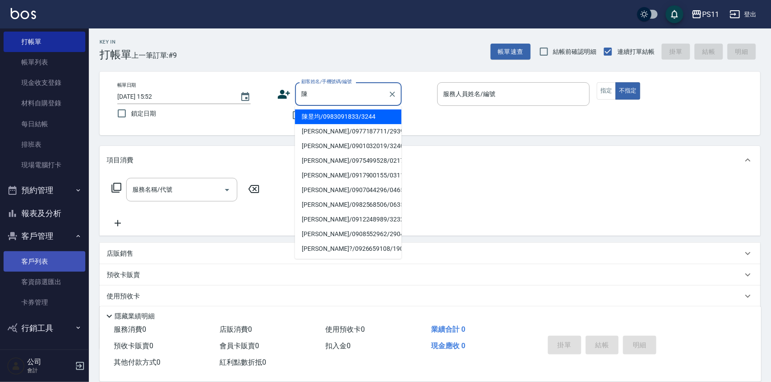
type input "陳"
click at [67, 262] on link "客戶列表" at bounding box center [45, 261] width 82 height 20
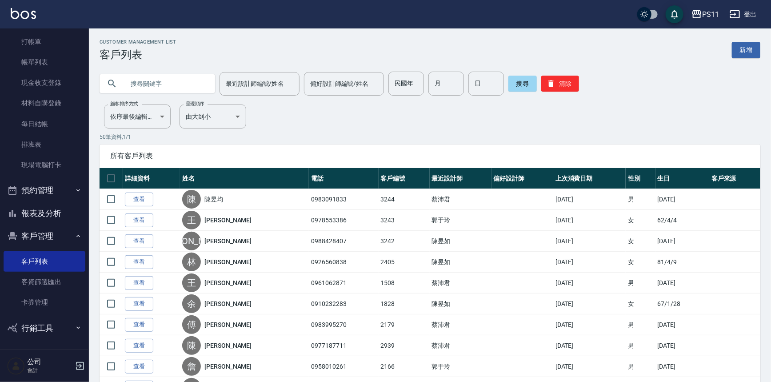
click at [176, 81] on input "text" at bounding box center [166, 84] width 84 height 24
type input "陳"
click at [253, 87] on input "最近設計師編號/姓名" at bounding box center [260, 84] width 72 height 16
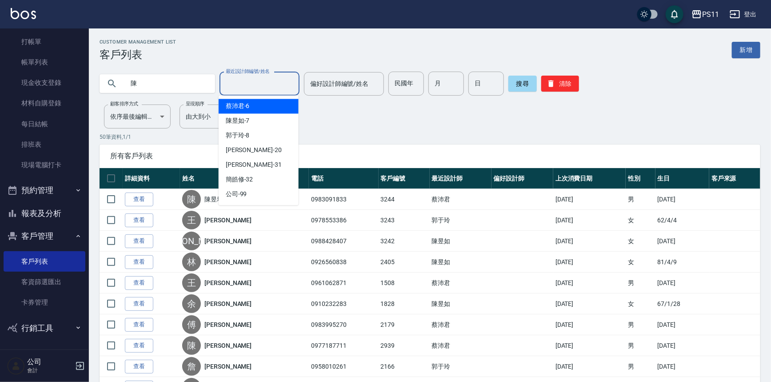
click at [255, 105] on div "[PERSON_NAME]6" at bounding box center [259, 106] width 80 height 15
type input "[PERSON_NAME]6"
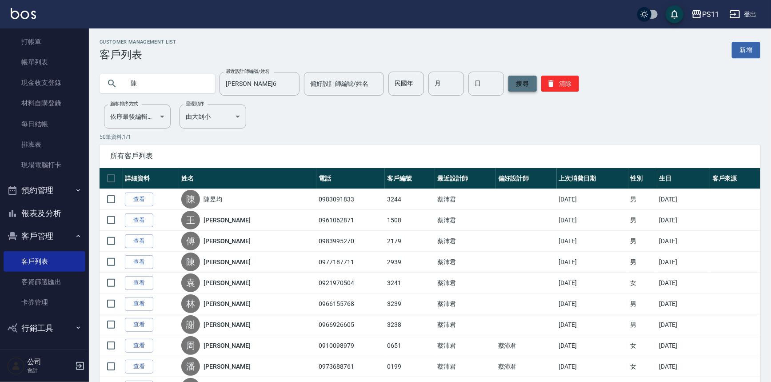
click at [515, 83] on button "搜尋" at bounding box center [522, 84] width 28 height 16
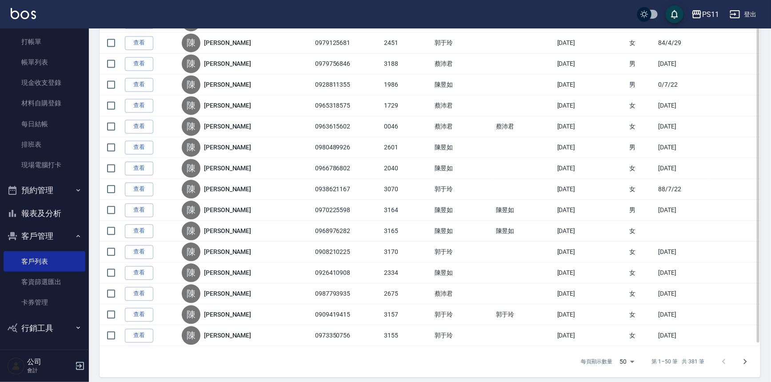
scroll to position [890, 0]
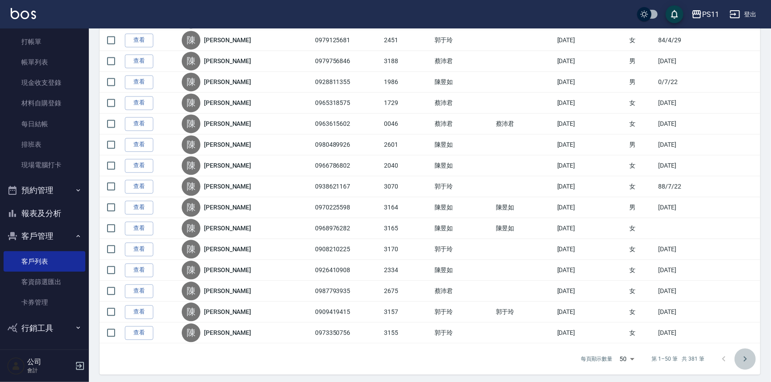
click at [744, 353] on icon "Go to next page" at bounding box center [745, 358] width 11 height 11
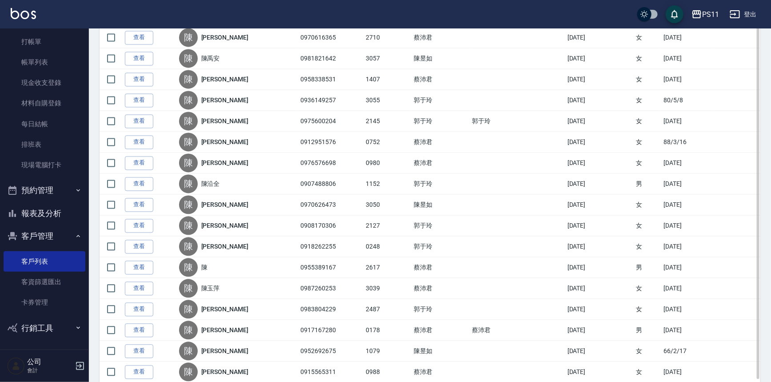
scroll to position [889, 0]
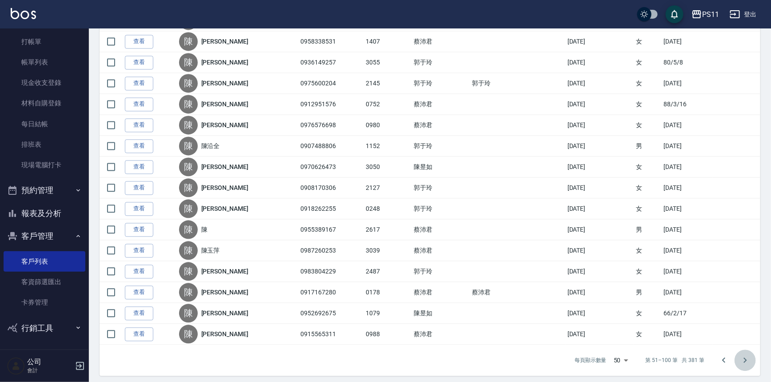
click at [746, 356] on icon "Go to next page" at bounding box center [745, 360] width 11 height 11
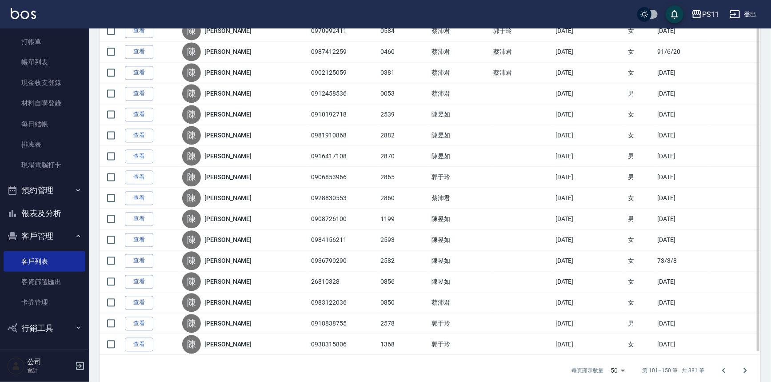
scroll to position [890, 0]
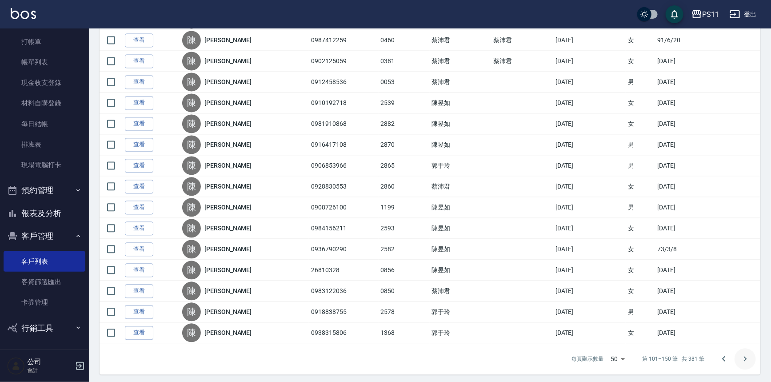
click at [748, 356] on icon "Go to next page" at bounding box center [745, 358] width 11 height 11
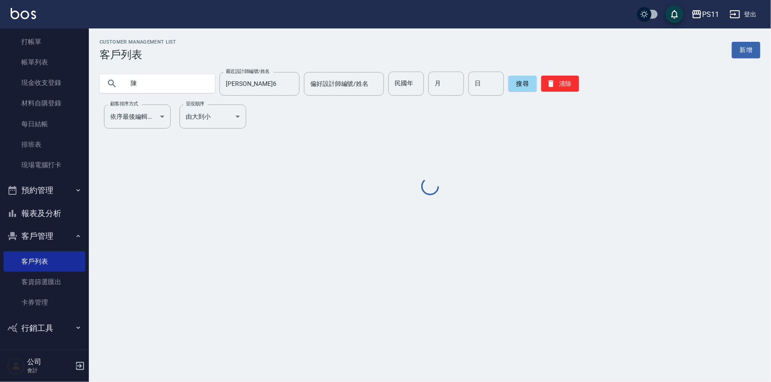
click at [748, 356] on div "Customer Management List 客戶列表 新增 陳 最近設計師編號/姓名 [PERSON_NAME]6 最近設計師編號/姓名 偏好設計師編號…" at bounding box center [385, 191] width 771 height 382
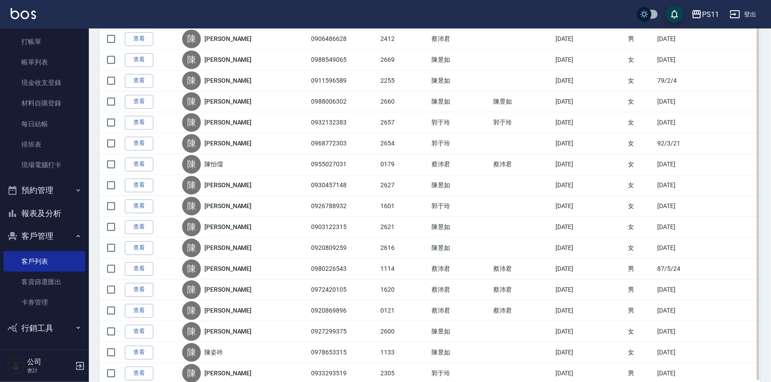
scroll to position [889, 0]
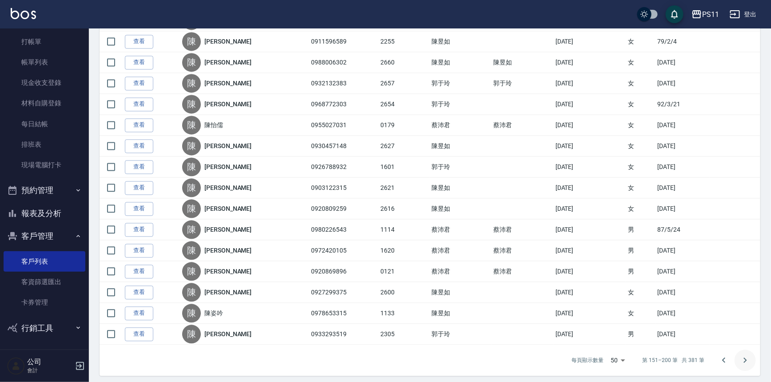
click at [741, 355] on icon "Go to next page" at bounding box center [745, 360] width 11 height 11
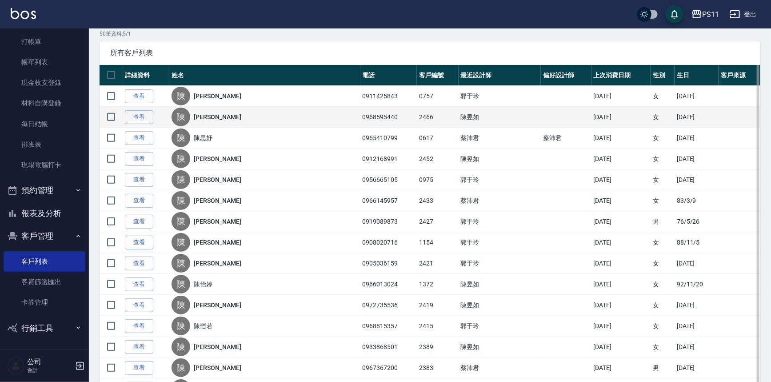
scroll to position [0, 0]
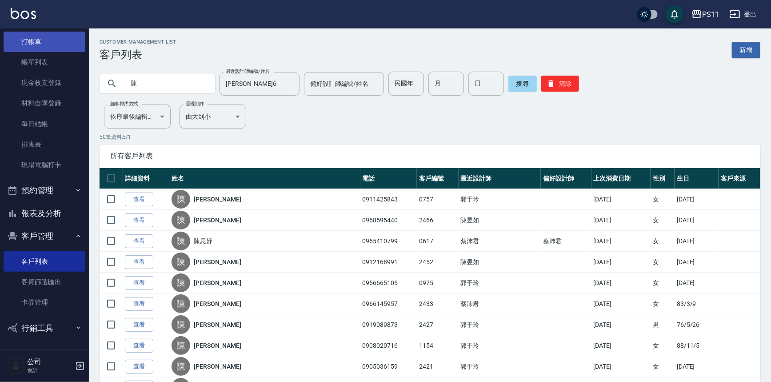
click at [48, 39] on link "打帳單" at bounding box center [45, 42] width 82 height 20
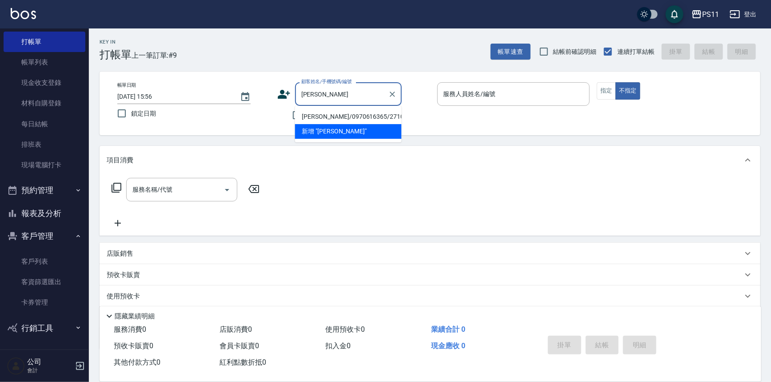
click at [344, 114] on li "[PERSON_NAME]/0970616365/2710" at bounding box center [348, 116] width 107 height 15
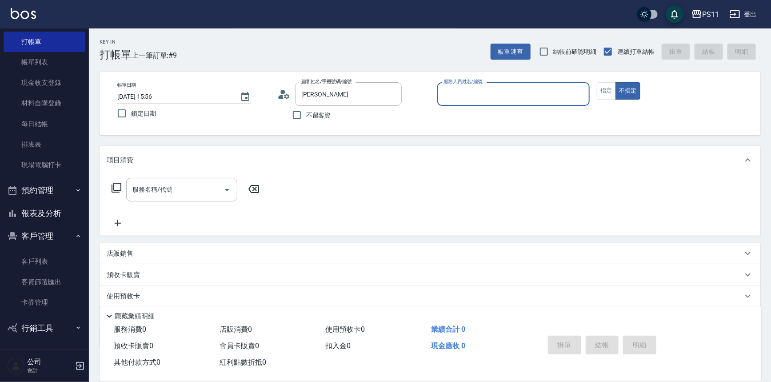
type input "[PERSON_NAME]/0970616365/2710"
type input "[PERSON_NAME]6"
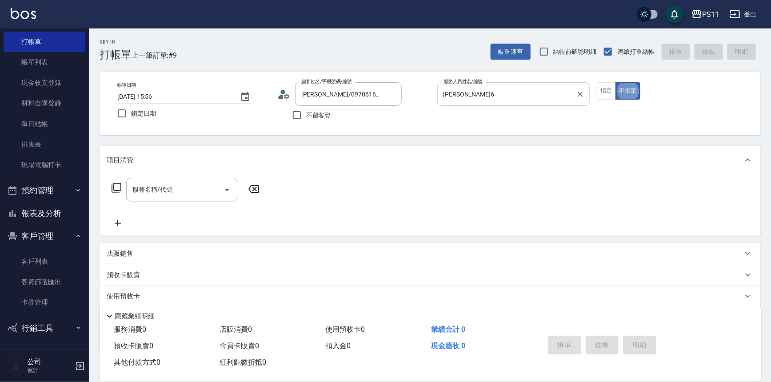
type button "false"
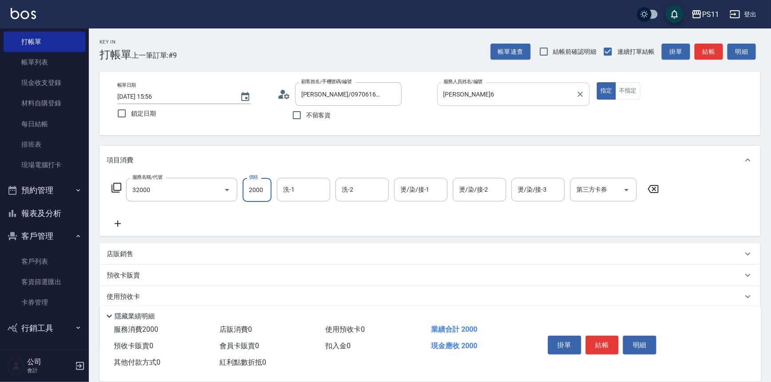
type input "2000以上燙髮(32000)"
type input "[PERSON_NAME]-31"
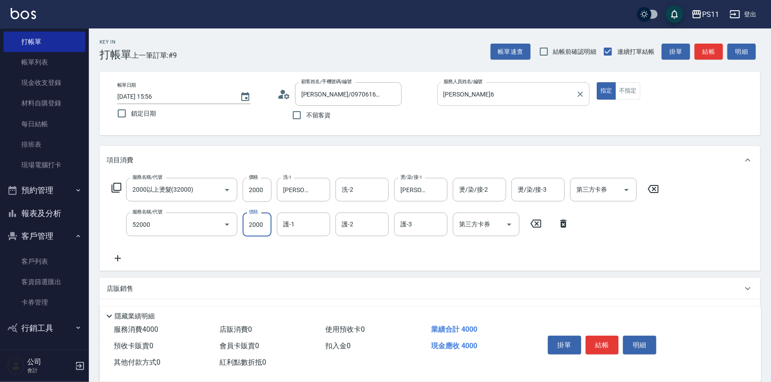
type input "原價1501~2000護髮(52000)"
type input "1800"
type input "[PERSON_NAME]-31"
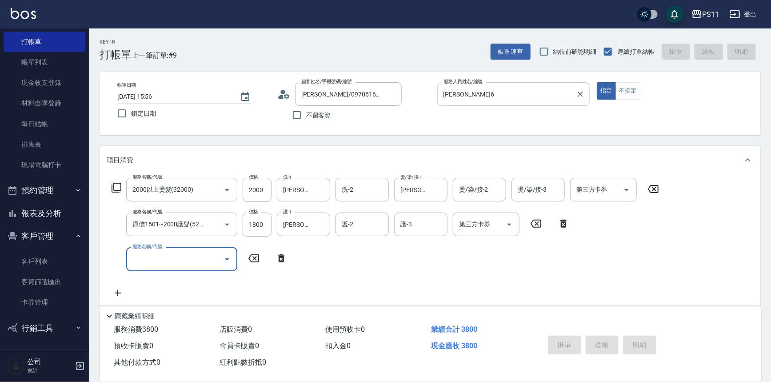
type input "[DATE] 15:57"
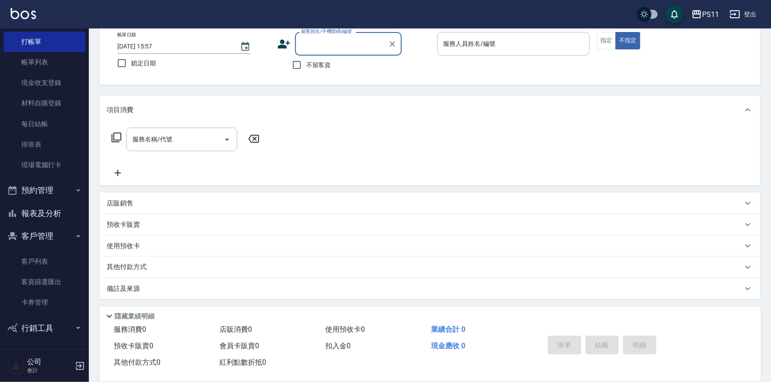
scroll to position [51, 0]
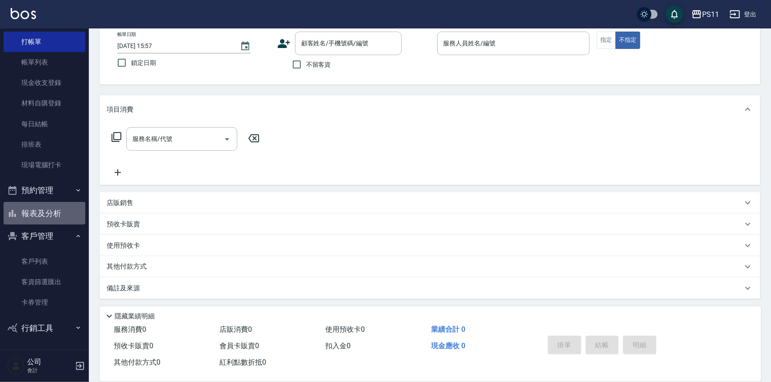
click at [66, 216] on button "報表及分析" at bounding box center [45, 213] width 82 height 23
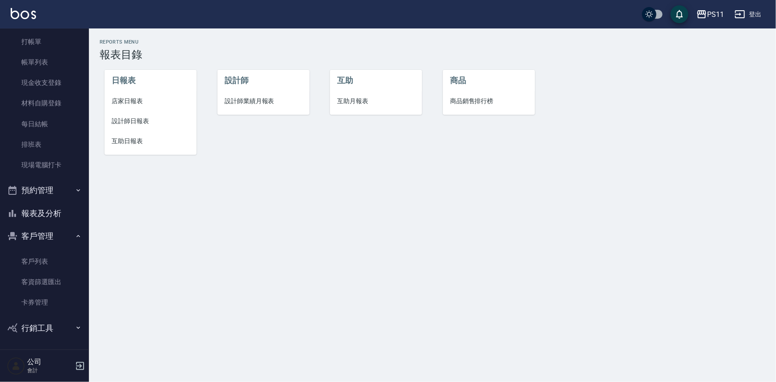
click at [138, 123] on span "設計師日報表" at bounding box center [151, 120] width 78 height 9
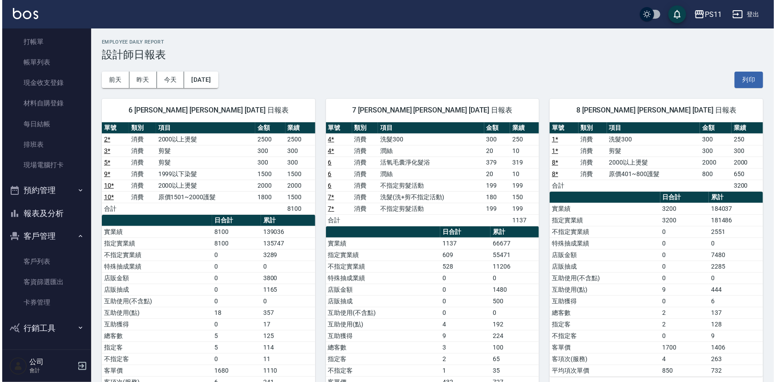
scroll to position [40, 0]
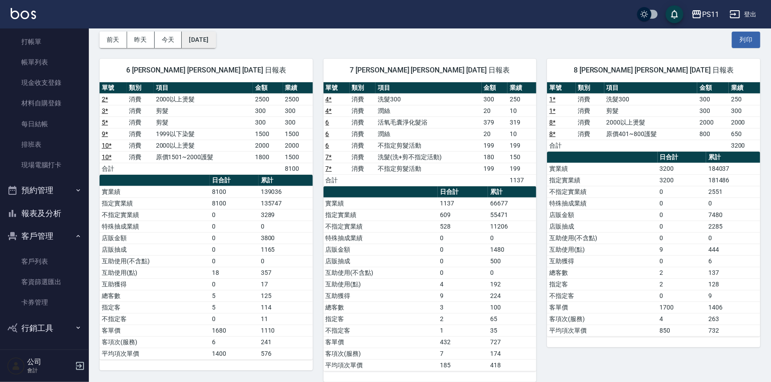
click at [209, 44] on button "[DATE]" at bounding box center [199, 40] width 34 height 16
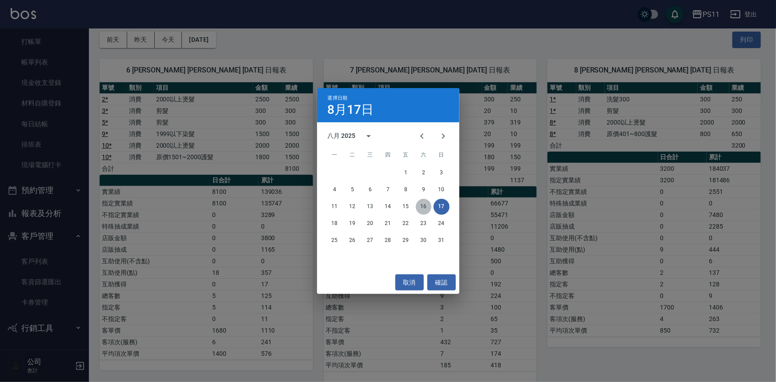
click at [424, 207] on button "16" at bounding box center [424, 207] width 16 height 16
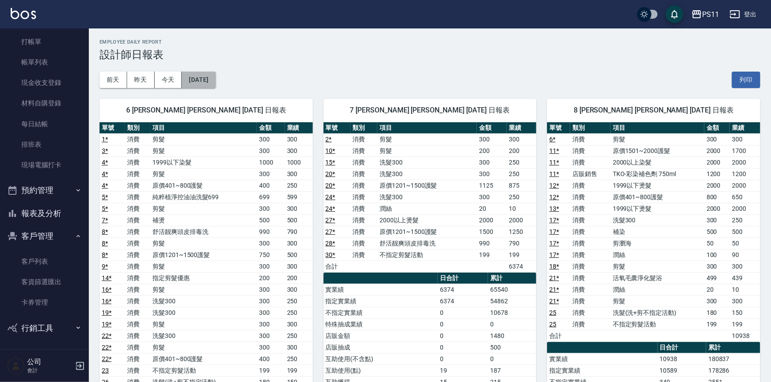
click at [216, 82] on button "[DATE]" at bounding box center [199, 80] width 34 height 16
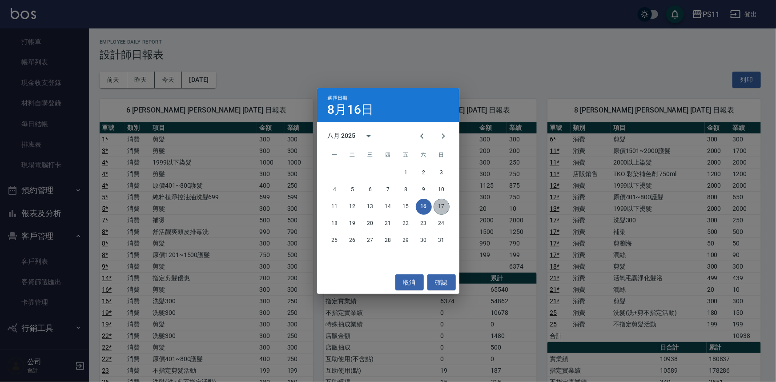
click at [436, 208] on button "17" at bounding box center [441, 207] width 16 height 16
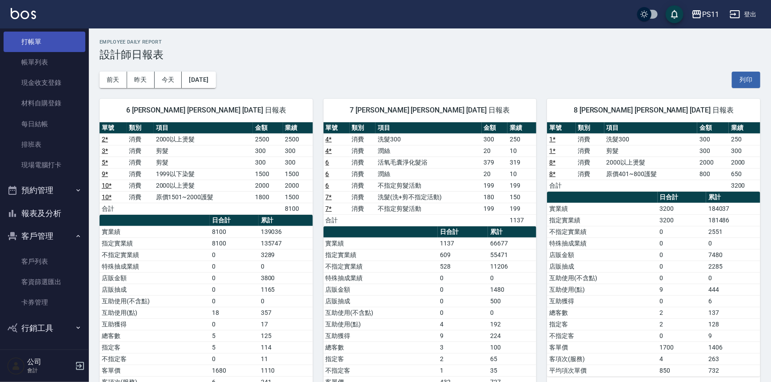
click at [68, 43] on link "打帳單" at bounding box center [45, 42] width 82 height 20
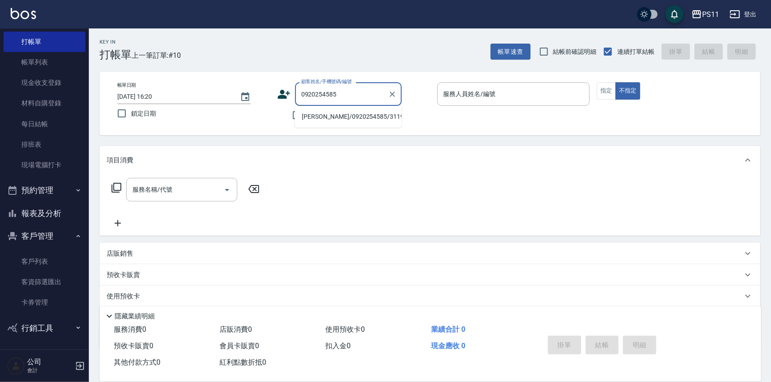
click at [376, 112] on li "[PERSON_NAME]/0920254585/3119" at bounding box center [348, 116] width 107 height 15
type input "[PERSON_NAME]/0920254585/3119"
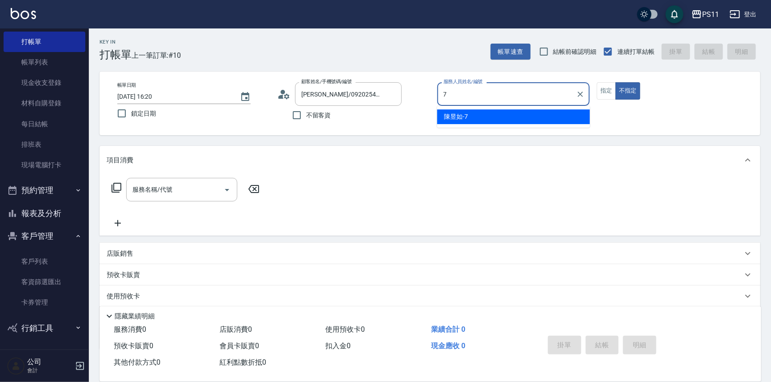
type input "[PERSON_NAME]7"
type button "false"
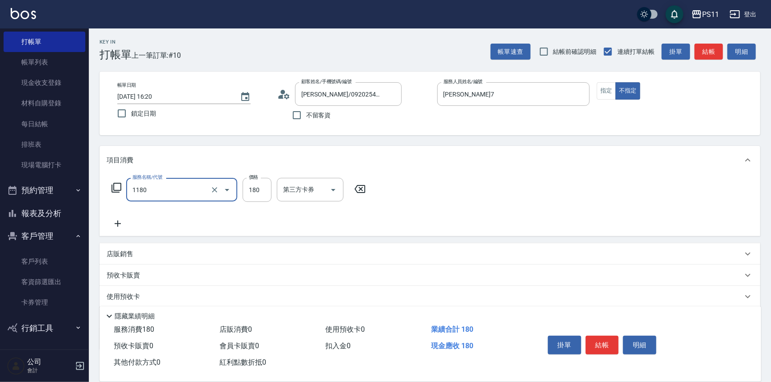
type input "洗髮(洗+剪不指定活動)(1180)"
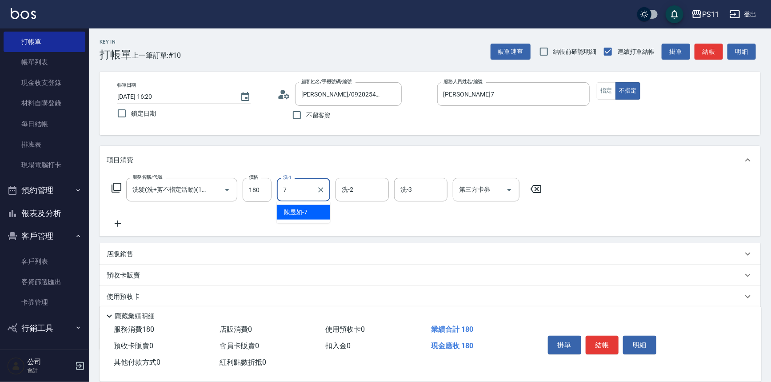
type input "[PERSON_NAME]7"
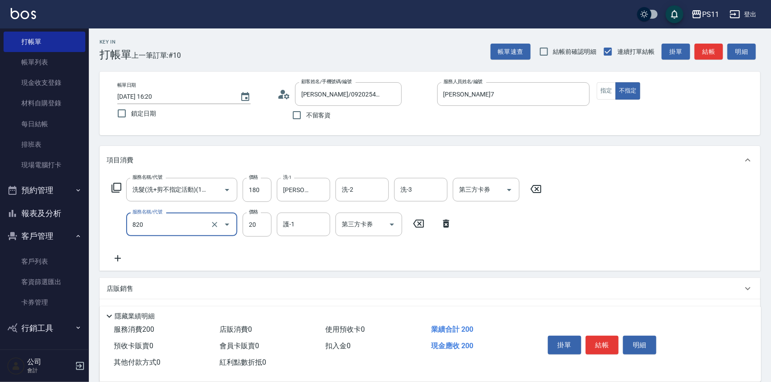
type input "潤絲(820)"
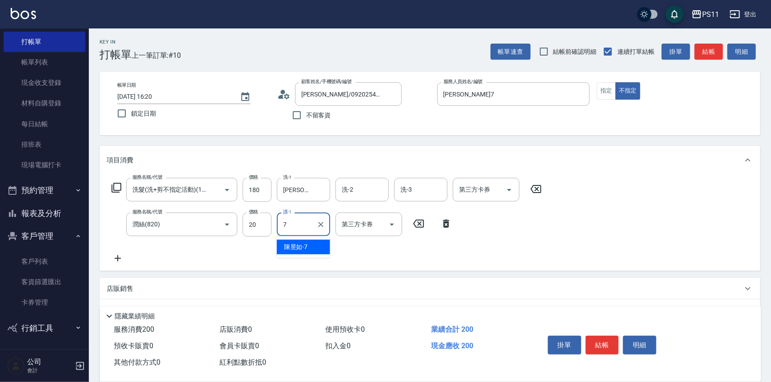
type input "[PERSON_NAME]7"
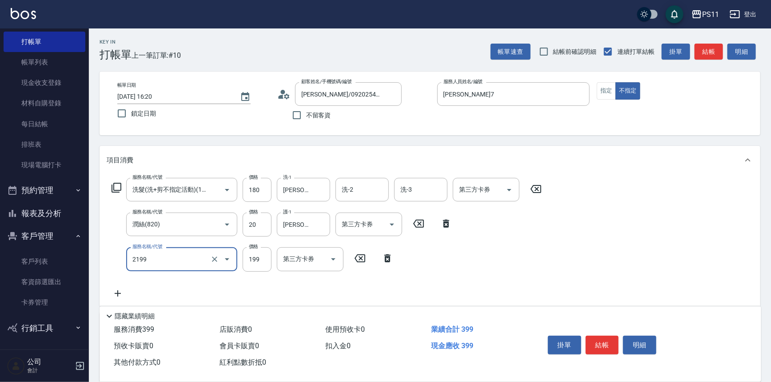
type input "不指定剪髮活動(2199)"
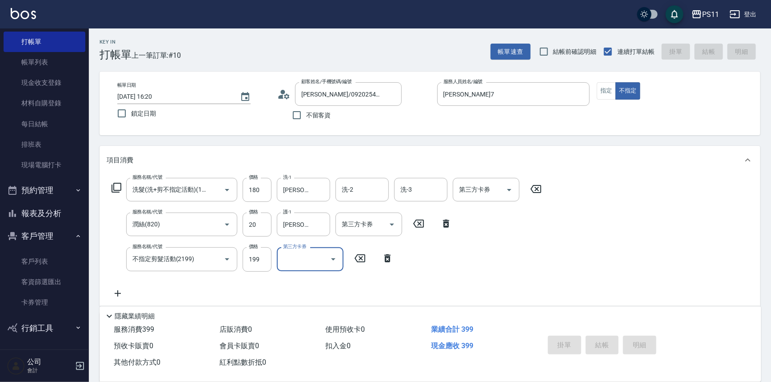
type input "[DATE] 16:21"
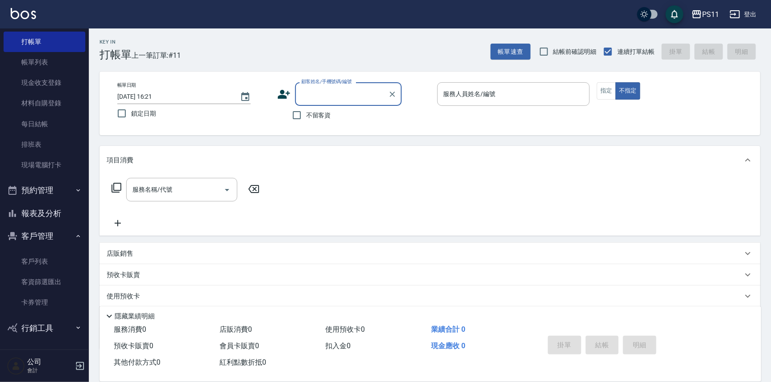
click at [60, 208] on button "報表及分析" at bounding box center [45, 213] width 82 height 23
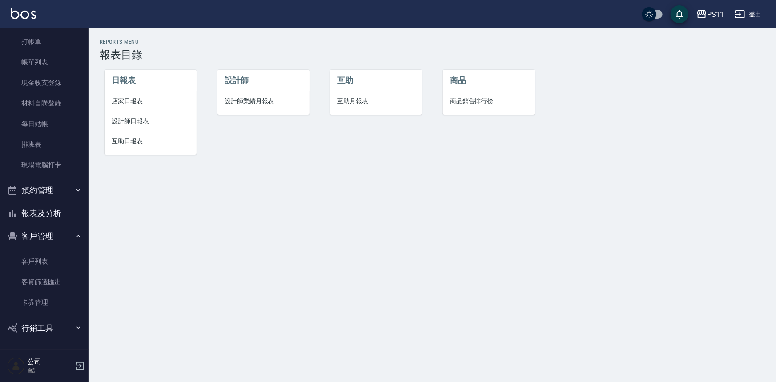
click at [146, 148] on li "互助日報表" at bounding box center [150, 141] width 92 height 20
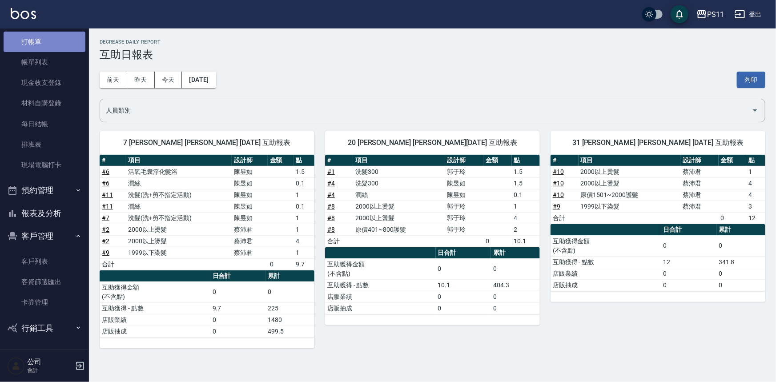
click at [46, 42] on link "打帳單" at bounding box center [45, 42] width 82 height 20
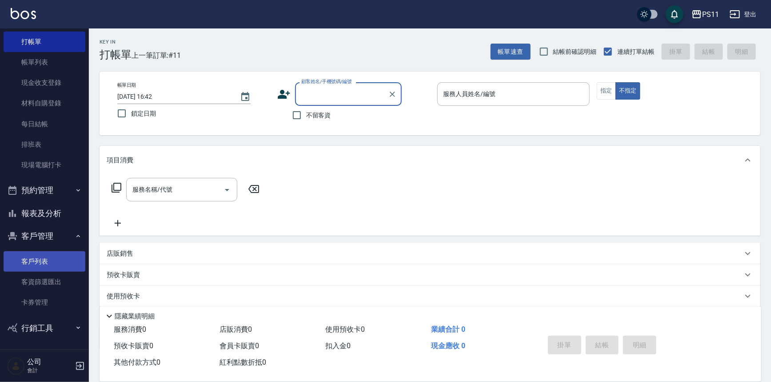
click at [73, 268] on link "客戶列表" at bounding box center [45, 261] width 82 height 20
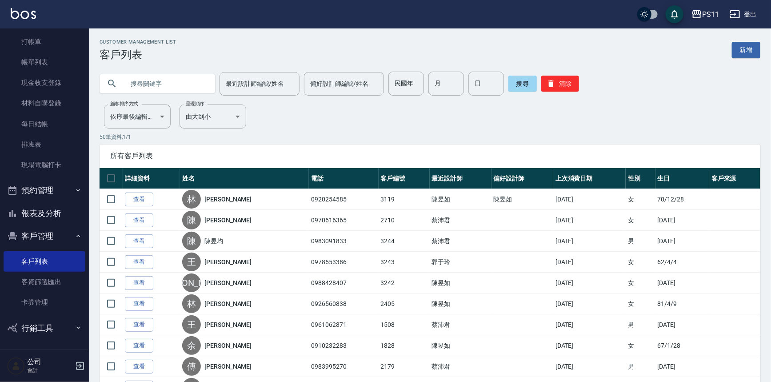
click at [138, 84] on input "text" at bounding box center [166, 84] width 84 height 24
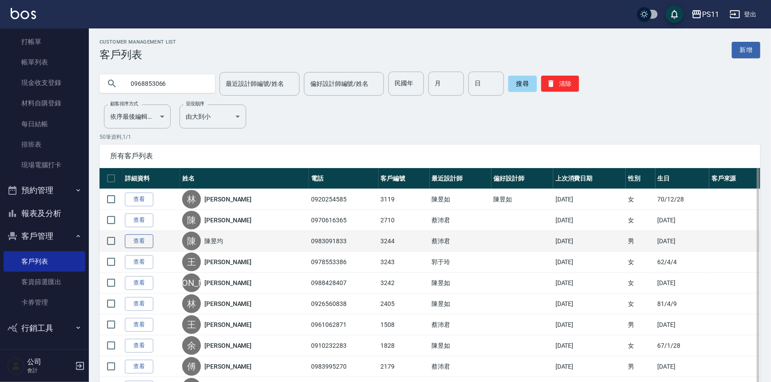
type input "0968853066"
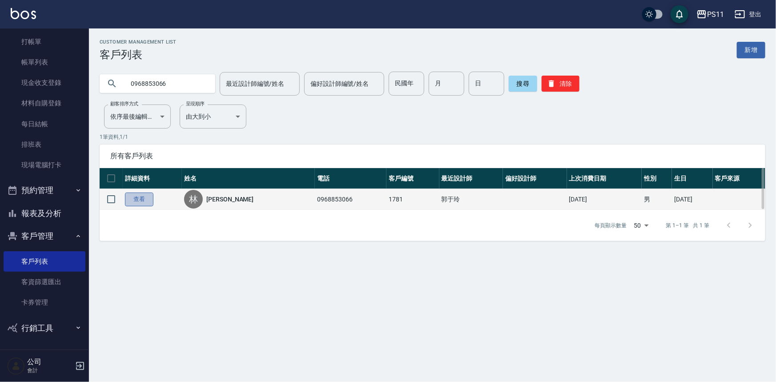
click at [151, 199] on link "查看" at bounding box center [139, 199] width 28 height 14
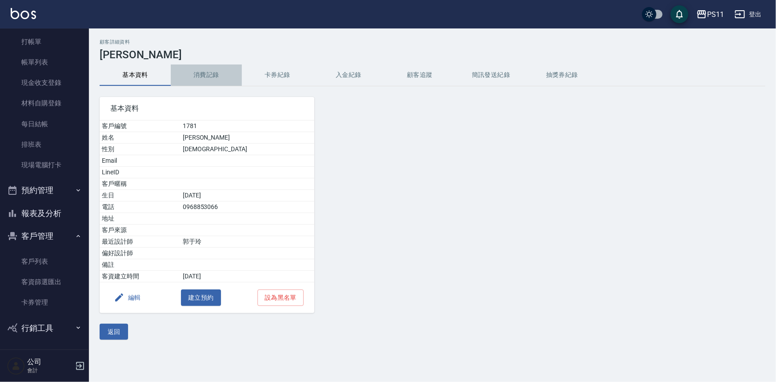
click at [206, 76] on button "消費記錄" at bounding box center [206, 74] width 71 height 21
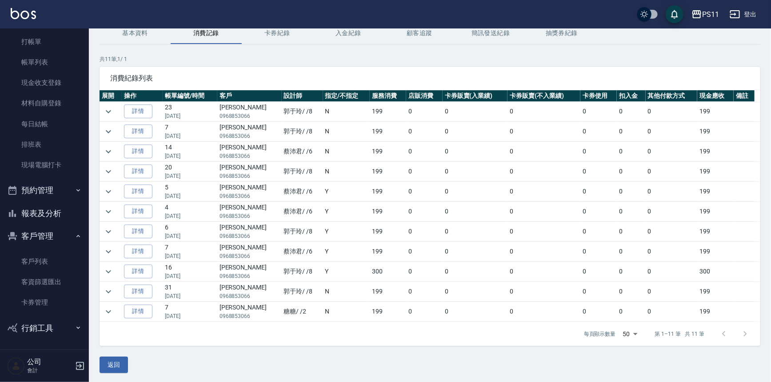
scroll to position [1, 0]
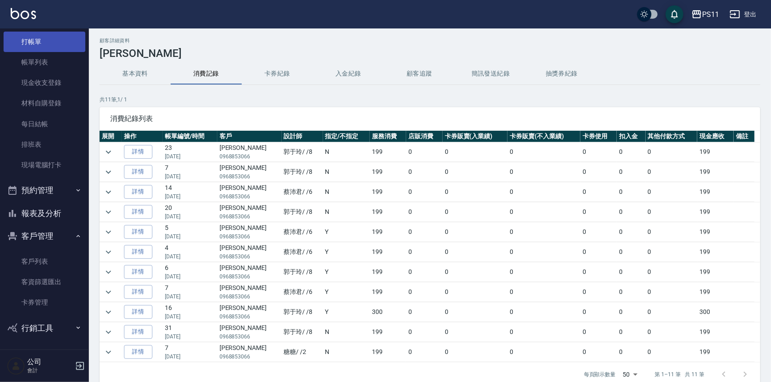
click at [51, 47] on link "打帳單" at bounding box center [45, 42] width 82 height 20
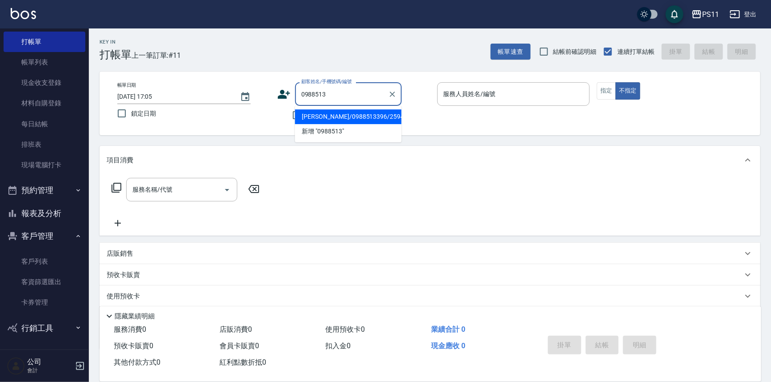
click at [367, 120] on li "[PERSON_NAME]/0988513396/2594" at bounding box center [348, 116] width 107 height 15
type input "[PERSON_NAME]/0988513396/2594"
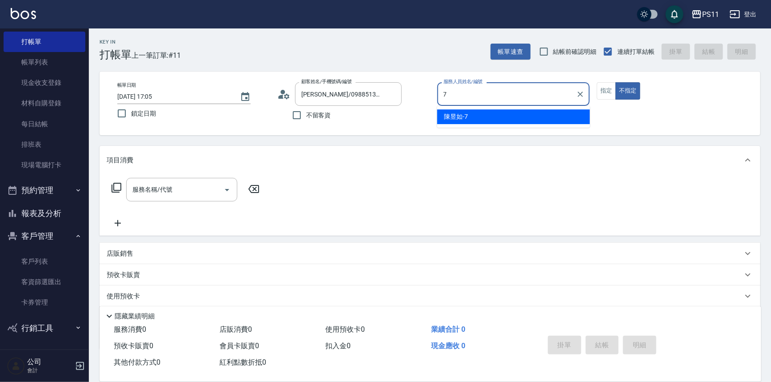
type input "[PERSON_NAME]7"
type button "false"
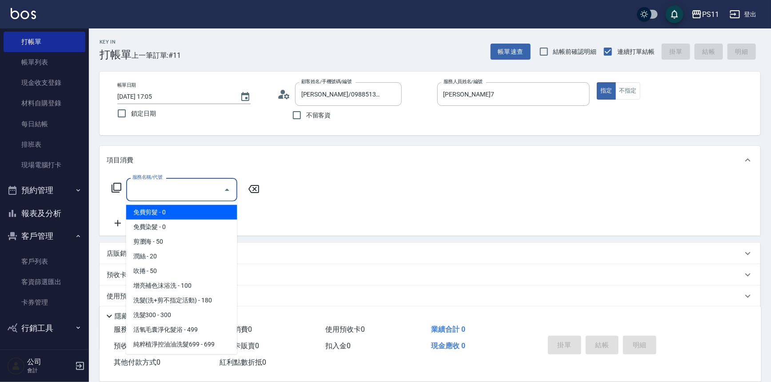
scroll to position [613, 0]
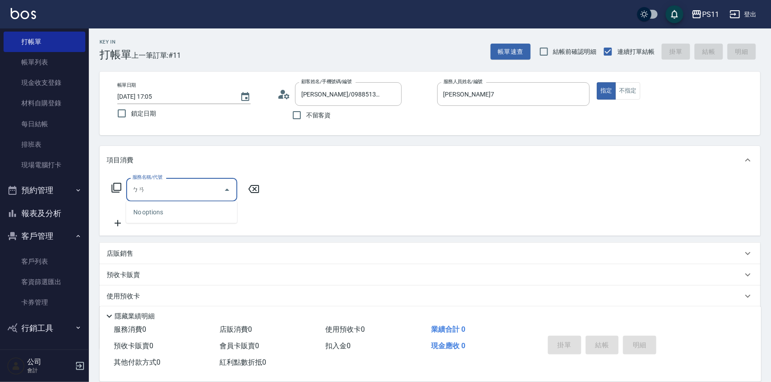
type input "ㄅ"
type input "洗髮300(1300)"
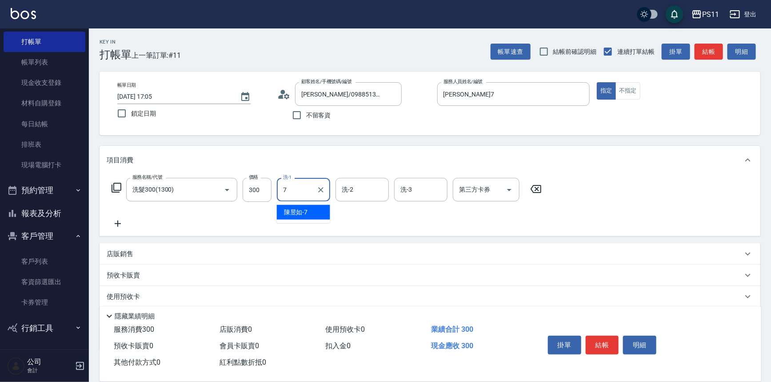
type input "[PERSON_NAME]7"
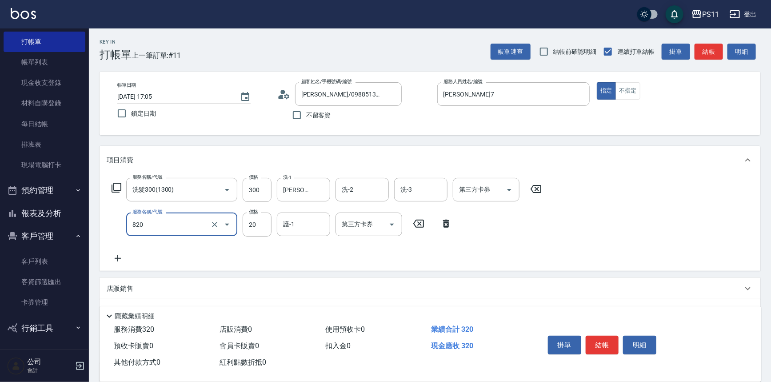
type input "潤絲(820)"
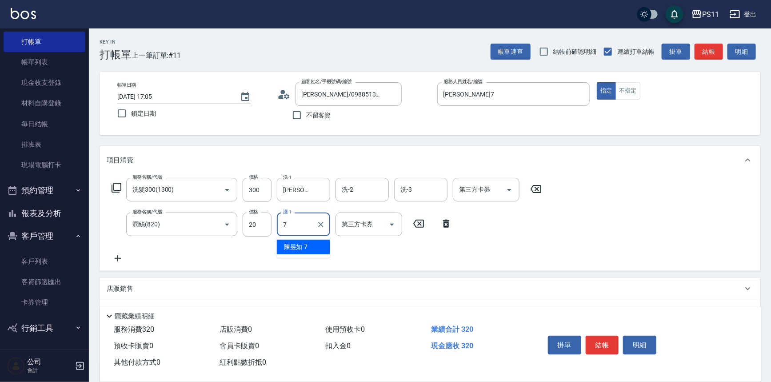
type input "[PERSON_NAME]7"
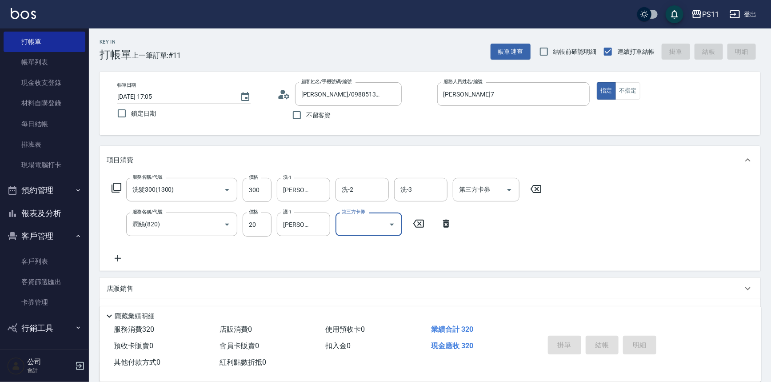
type input "[DATE] 17:06"
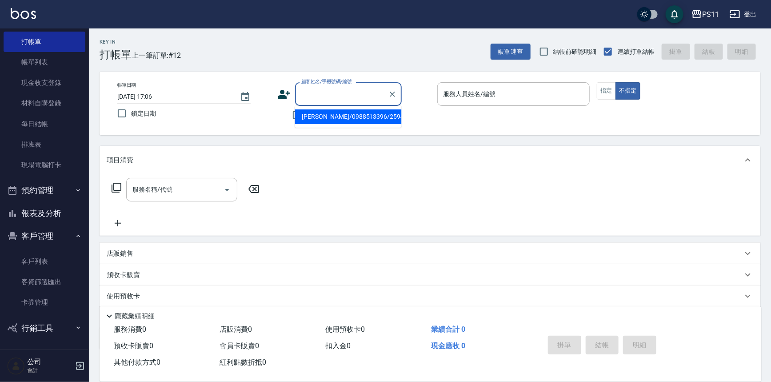
click at [365, 97] on input "顧客姓名/手機號碼/編號" at bounding box center [341, 94] width 85 height 16
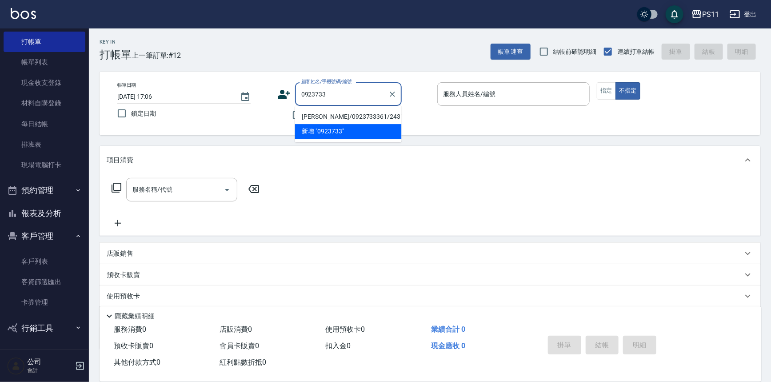
click at [359, 116] on li "[PERSON_NAME]/0923733361/2431" at bounding box center [348, 116] width 107 height 15
type input "[PERSON_NAME]/0923733361/2431"
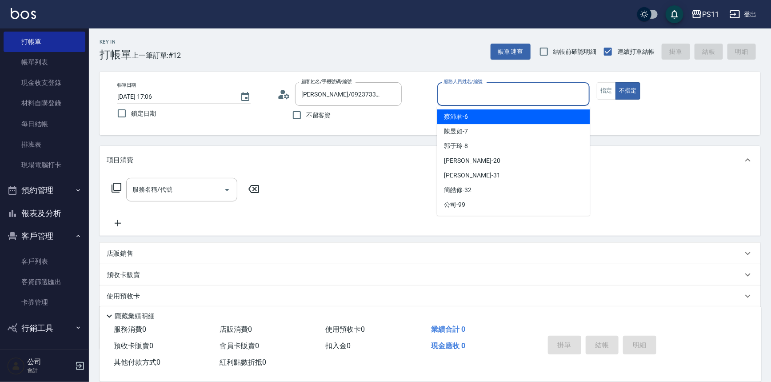
click at [538, 96] on input "服務人員姓名/編號" at bounding box center [513, 94] width 145 height 16
type input "[PERSON_NAME]-8"
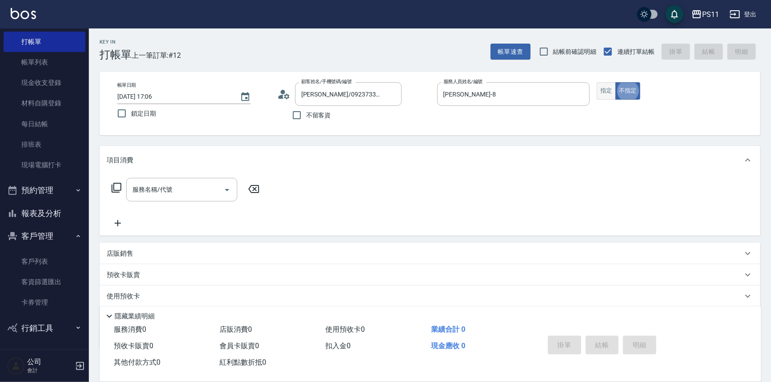
click at [609, 88] on button "指定" at bounding box center [606, 90] width 19 height 17
click at [121, 183] on icon at bounding box center [117, 188] width 10 height 10
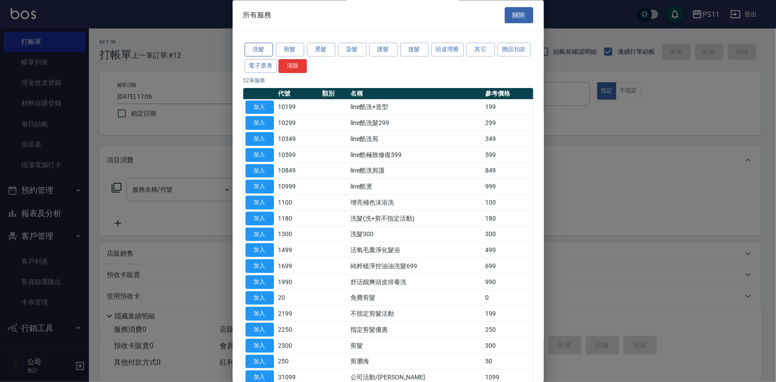
drag, startPoint x: 258, startPoint y: 48, endPoint x: 315, endPoint y: 98, distance: 75.0
click at [259, 48] on button "洗髮" at bounding box center [258, 50] width 28 height 14
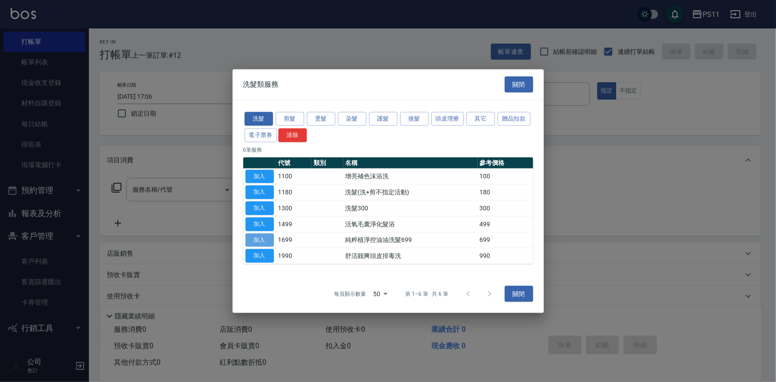
click at [269, 240] on button "加入" at bounding box center [259, 240] width 28 height 14
type input "純粹植淨控油油洗髮699(1699)"
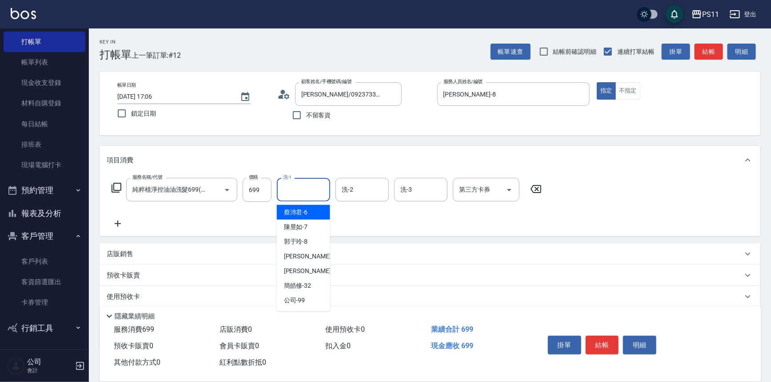
click at [298, 188] on input "洗-1" at bounding box center [303, 190] width 45 height 16
type input "[PERSON_NAME]-20"
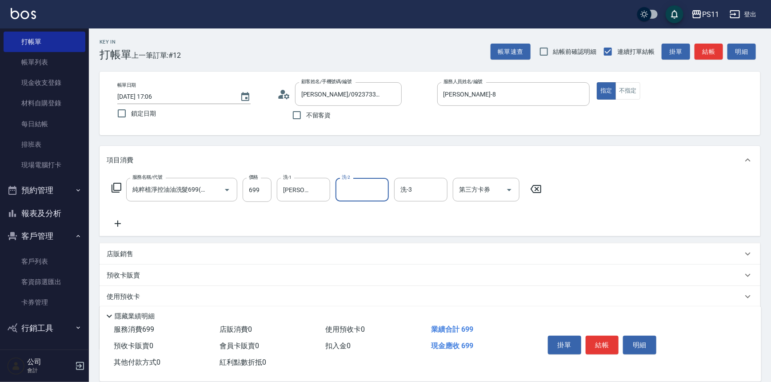
click at [126, 220] on icon at bounding box center [118, 223] width 22 height 11
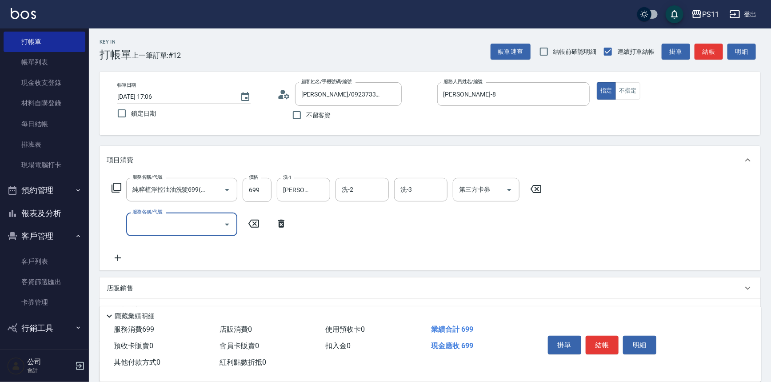
scroll to position [0, 0]
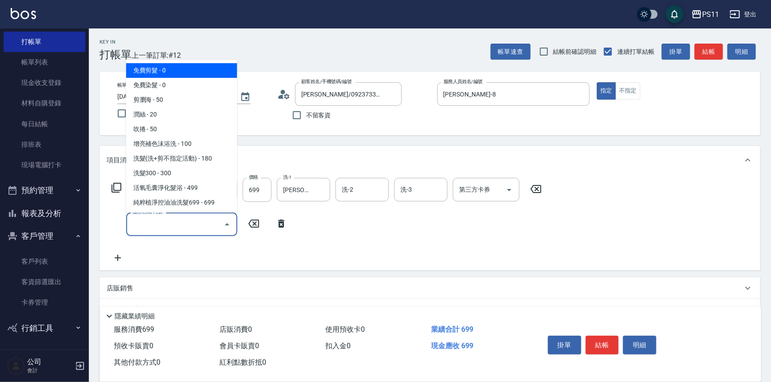
drag, startPoint x: 139, startPoint y: 224, endPoint x: 164, endPoint y: 174, distance: 56.8
click at [140, 224] on input "服務名稱/代號" at bounding box center [175, 224] width 90 height 16
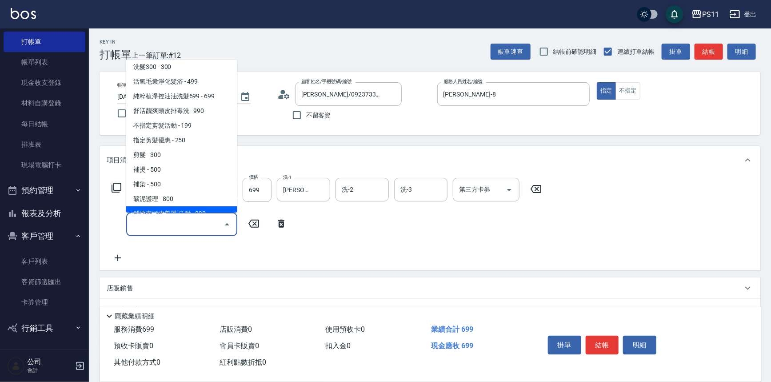
scroll to position [80, 0]
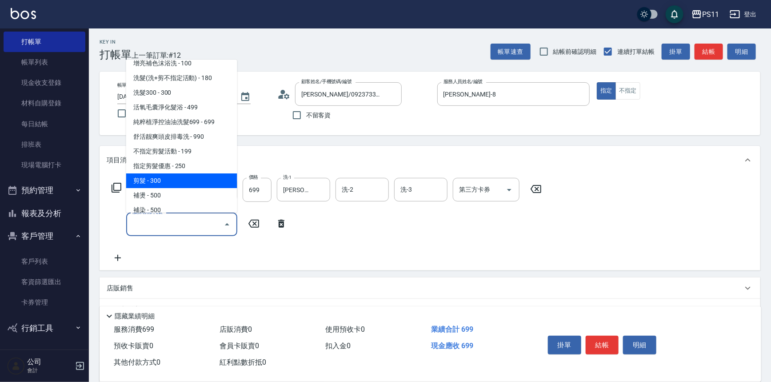
click at [180, 184] on span "剪髮 - 300" at bounding box center [181, 180] width 111 height 15
type input "剪髮(2300)"
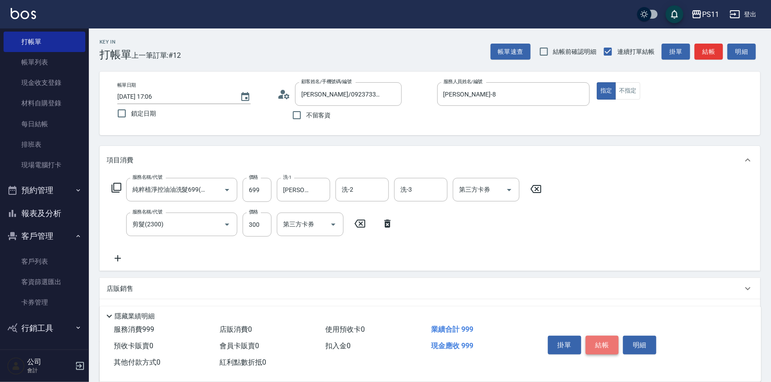
click at [606, 342] on button "結帳" at bounding box center [602, 345] width 33 height 19
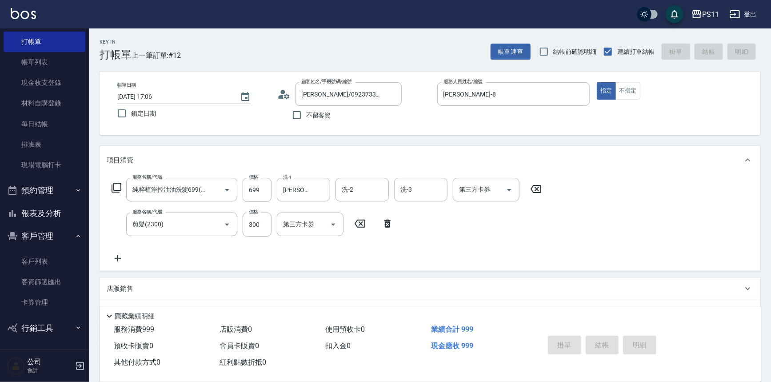
type input "[DATE] 17:25"
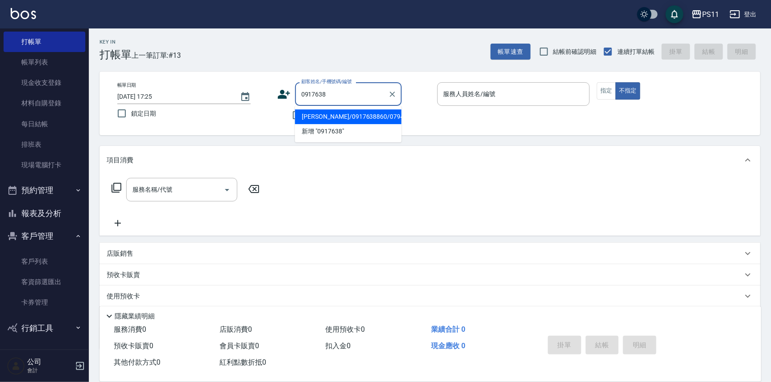
click at [360, 113] on li "[PERSON_NAME]/0917638860/0794" at bounding box center [348, 116] width 107 height 15
type input "[PERSON_NAME]/0917638860/0794"
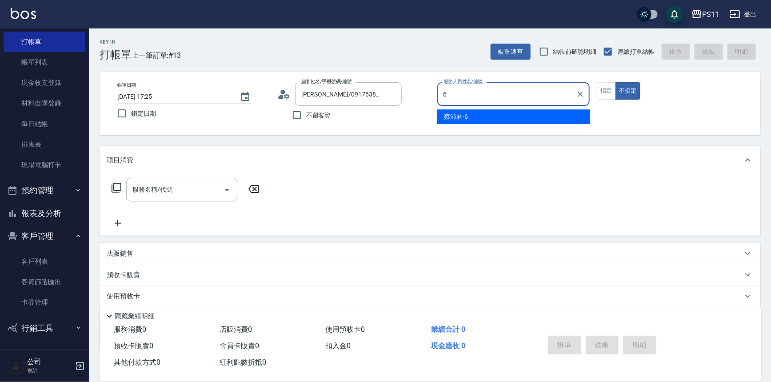
type input "[PERSON_NAME]6"
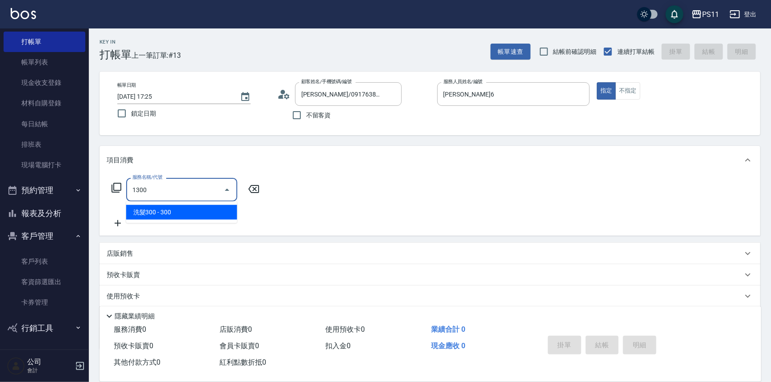
type input "洗髮300(1300)"
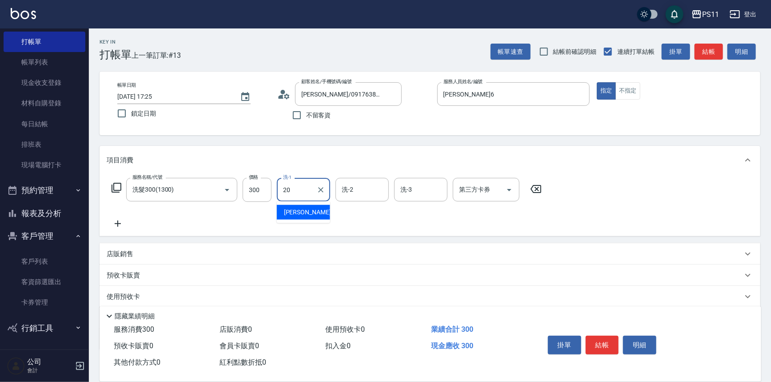
type input "[PERSON_NAME]-20"
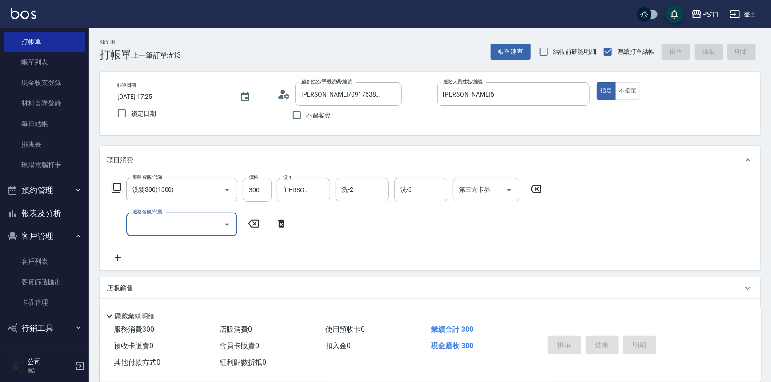
type input "[DATE] 17:29"
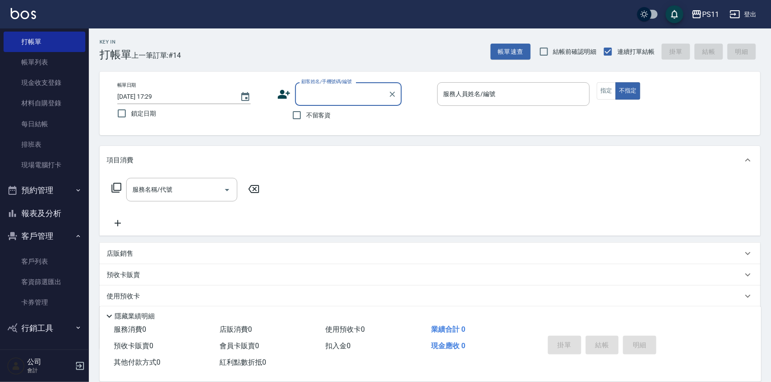
click at [62, 220] on button "報表及分析" at bounding box center [45, 213] width 82 height 23
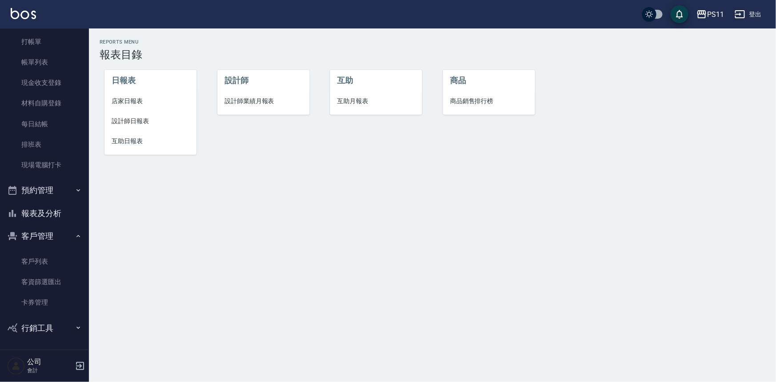
click at [144, 129] on li "設計師日報表" at bounding box center [150, 121] width 92 height 20
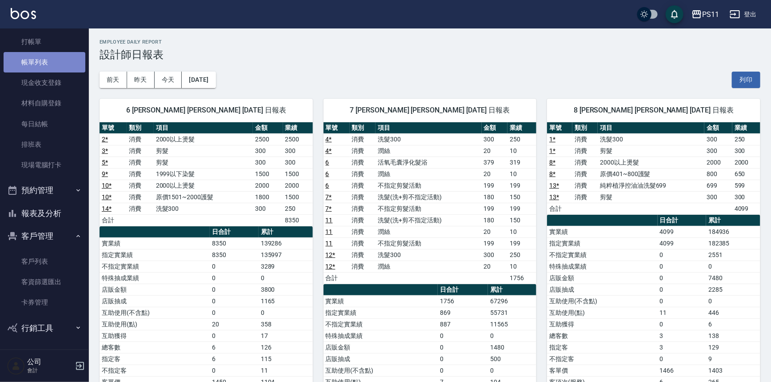
click at [52, 61] on link "帳單列表" at bounding box center [45, 62] width 82 height 20
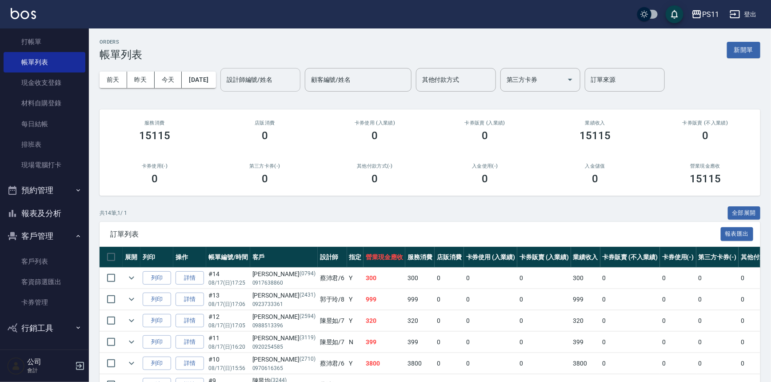
click at [281, 80] on input "設計師編號/姓名" at bounding box center [260, 80] width 72 height 16
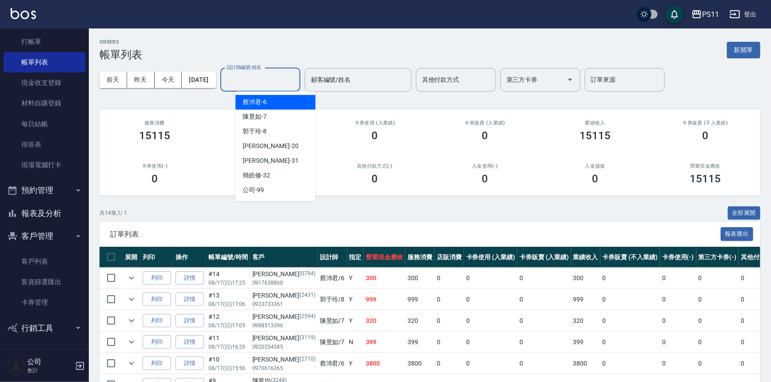
click at [289, 95] on div "[PERSON_NAME]6" at bounding box center [276, 102] width 80 height 15
type input "[PERSON_NAME]6"
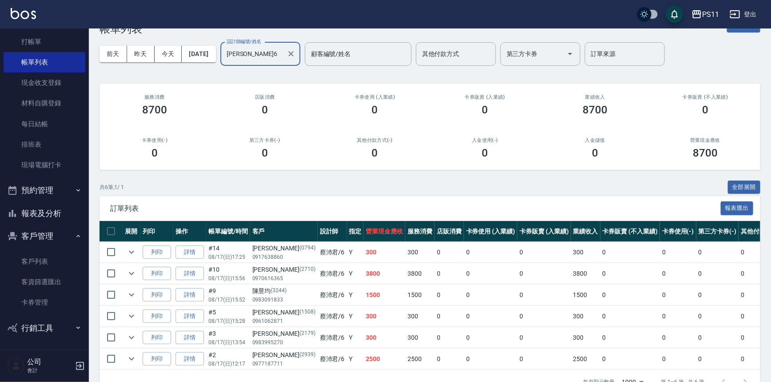
scroll to position [40, 0]
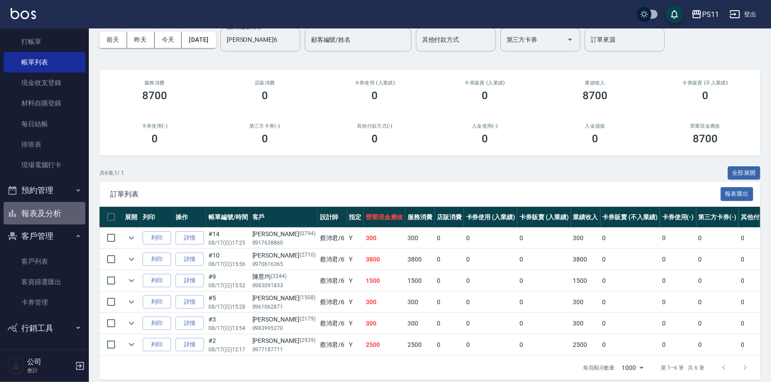
click at [60, 218] on button "報表及分析" at bounding box center [45, 213] width 82 height 23
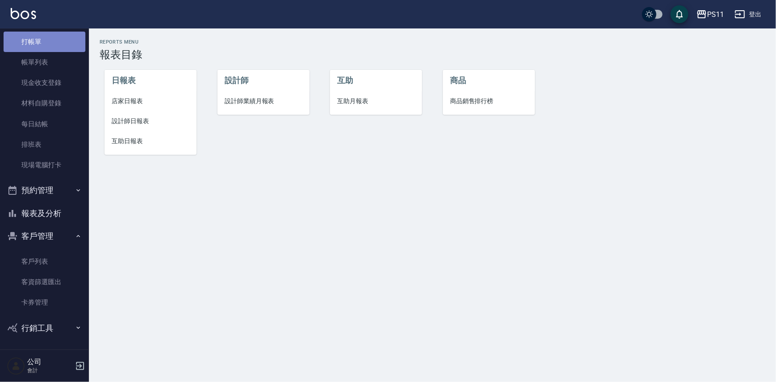
click at [47, 41] on link "打帳單" at bounding box center [45, 42] width 82 height 20
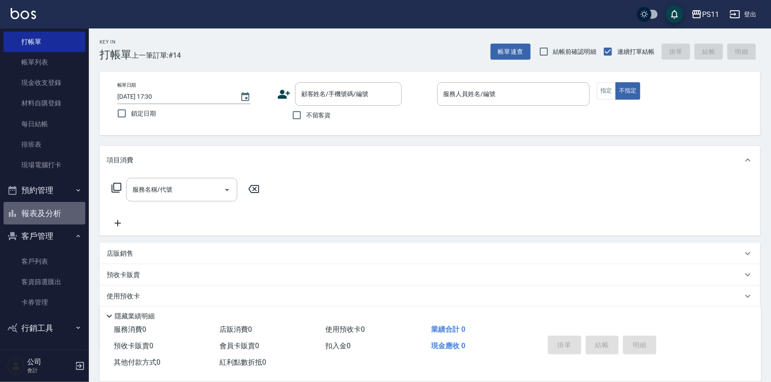
click at [66, 207] on button "報表及分析" at bounding box center [45, 213] width 82 height 23
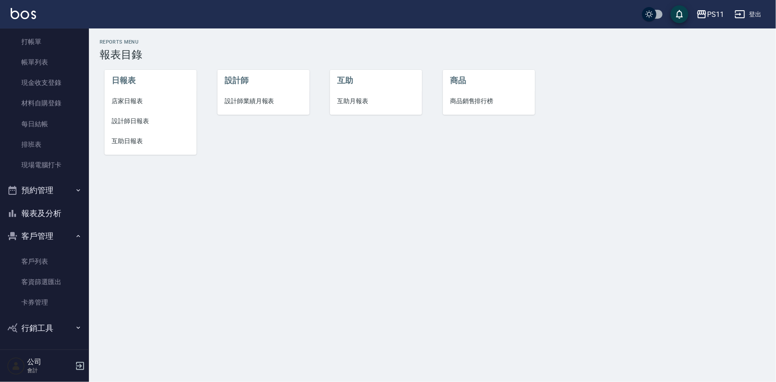
click at [129, 133] on li "互助日報表" at bounding box center [150, 141] width 92 height 20
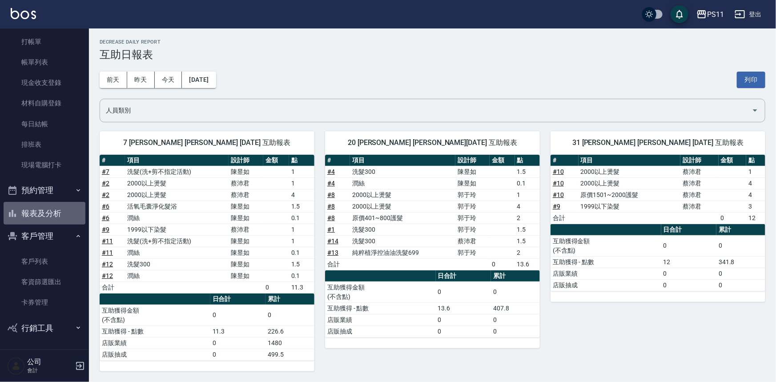
click at [57, 213] on button "報表及分析" at bounding box center [45, 213] width 82 height 23
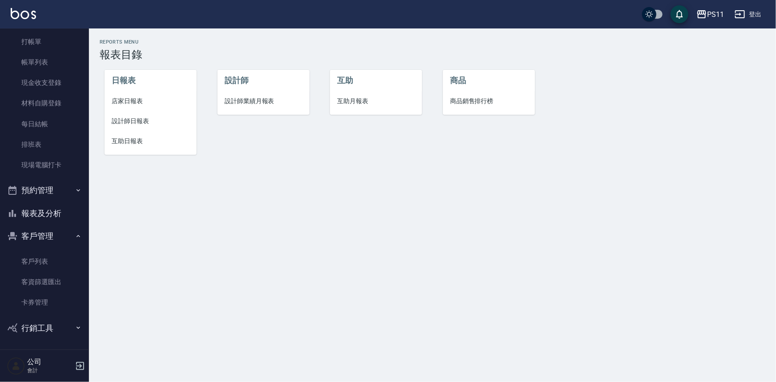
click at [121, 117] on span "設計師日報表" at bounding box center [151, 120] width 78 height 9
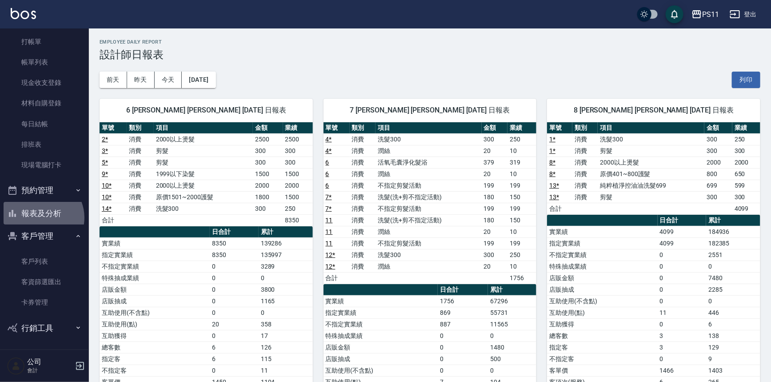
click at [41, 217] on button "報表及分析" at bounding box center [45, 213] width 82 height 23
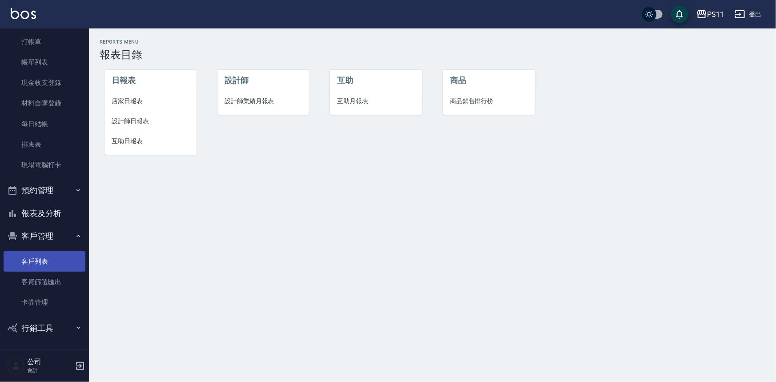
click at [48, 264] on link "客戶列表" at bounding box center [45, 261] width 82 height 20
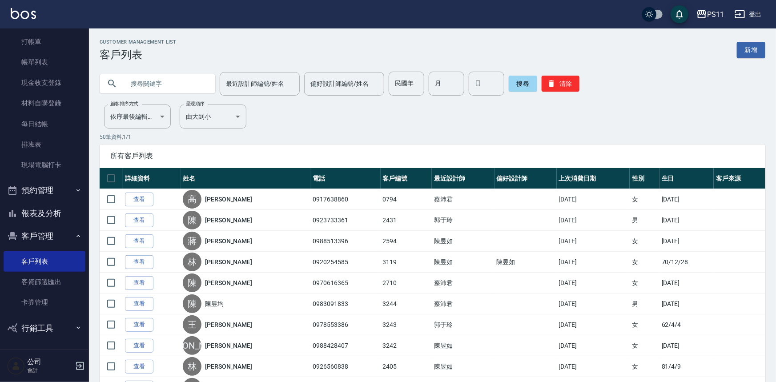
drag, startPoint x: 183, startPoint y: 80, endPoint x: 427, endPoint y: 100, distance: 244.8
click at [182, 80] on input "text" at bounding box center [166, 84] width 84 height 24
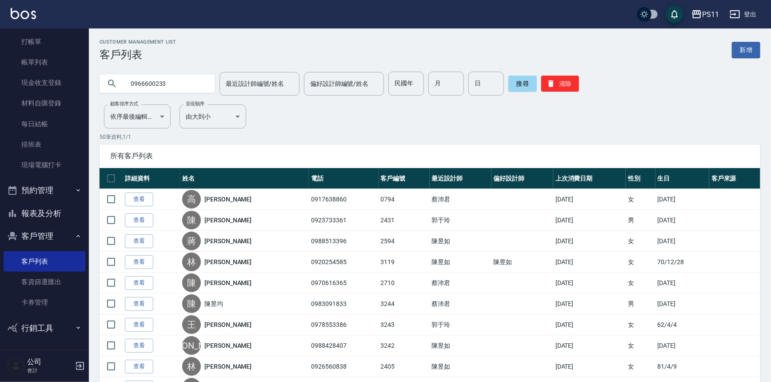
type input "0966600233"
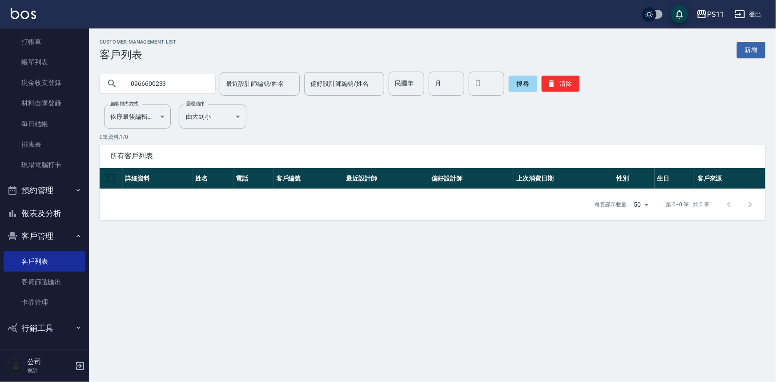
drag, startPoint x: 179, startPoint y: 82, endPoint x: 0, endPoint y: 92, distance: 179.4
click at [0, 92] on div "PS11 登出 櫃檯作業 打帳單 帳單列表 現金收支登錄 材料自購登錄 每日結帳 排班表 現場電腦打卡 預約管理 預約管理 單日預約紀錄 單週預約紀錄 報表及…" at bounding box center [388, 191] width 776 height 382
click at [421, 88] on input "民國年" at bounding box center [406, 84] width 36 height 24
type input "93"
type input "8"
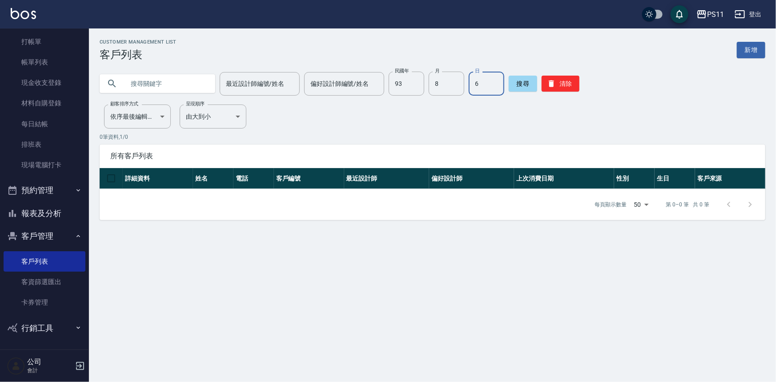
type input "6"
drag, startPoint x: 555, startPoint y: 80, endPoint x: 516, endPoint y: 81, distance: 38.7
click at [555, 80] on button "清除" at bounding box center [560, 84] width 38 height 16
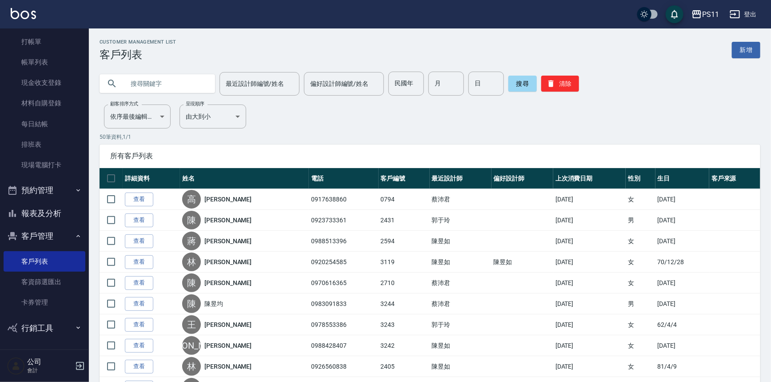
click at [167, 89] on input "text" at bounding box center [166, 84] width 84 height 24
type input "f"
type input "ㄘ"
type input "[PERSON_NAME]"
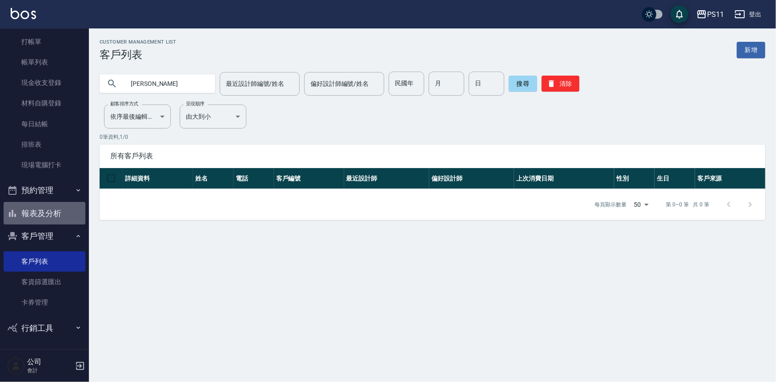
click at [54, 212] on button "報表及分析" at bounding box center [45, 213] width 82 height 23
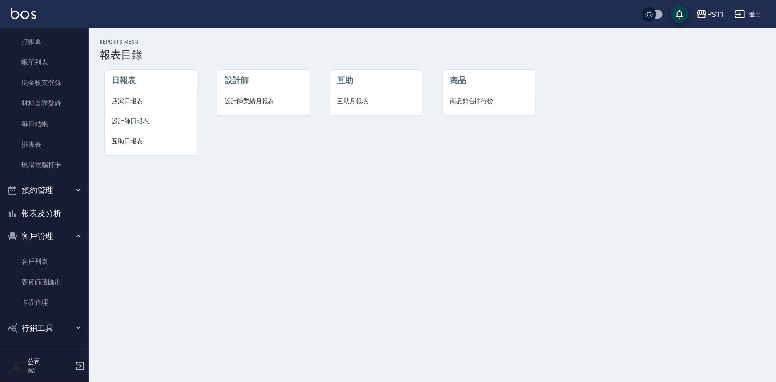
click at [149, 117] on span "設計師日報表" at bounding box center [151, 120] width 78 height 9
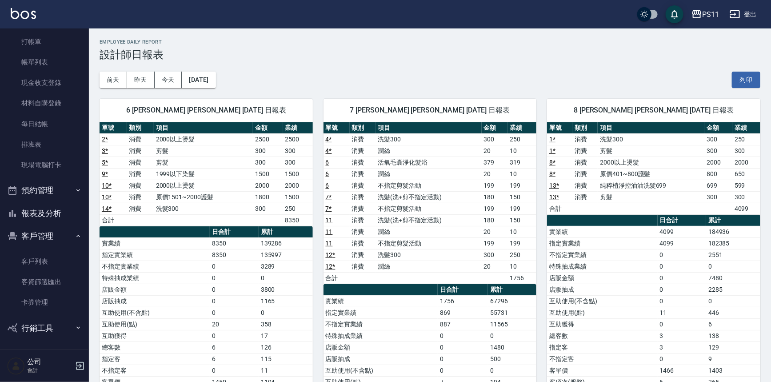
click at [56, 206] on button "報表及分析" at bounding box center [45, 213] width 82 height 23
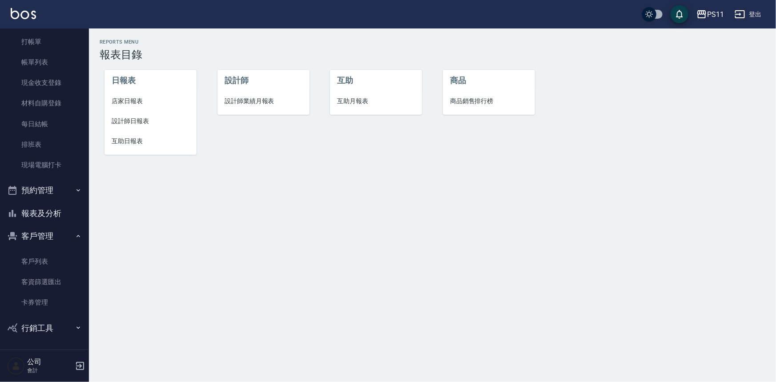
click at [147, 142] on span "互助日報表" at bounding box center [151, 140] width 78 height 9
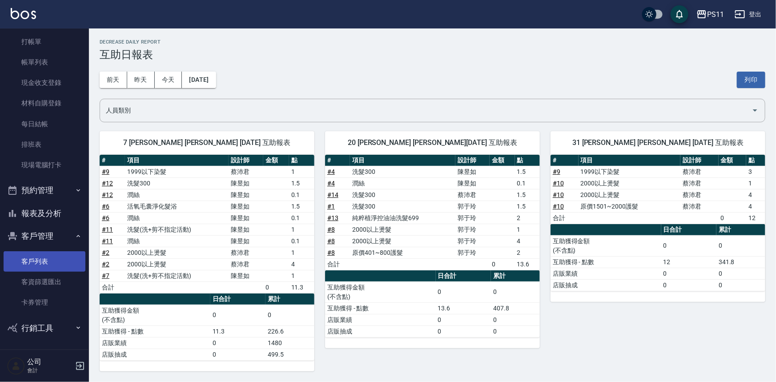
click at [53, 254] on link "客戶列表" at bounding box center [45, 261] width 82 height 20
